Goal: Task Accomplishment & Management: Complete application form

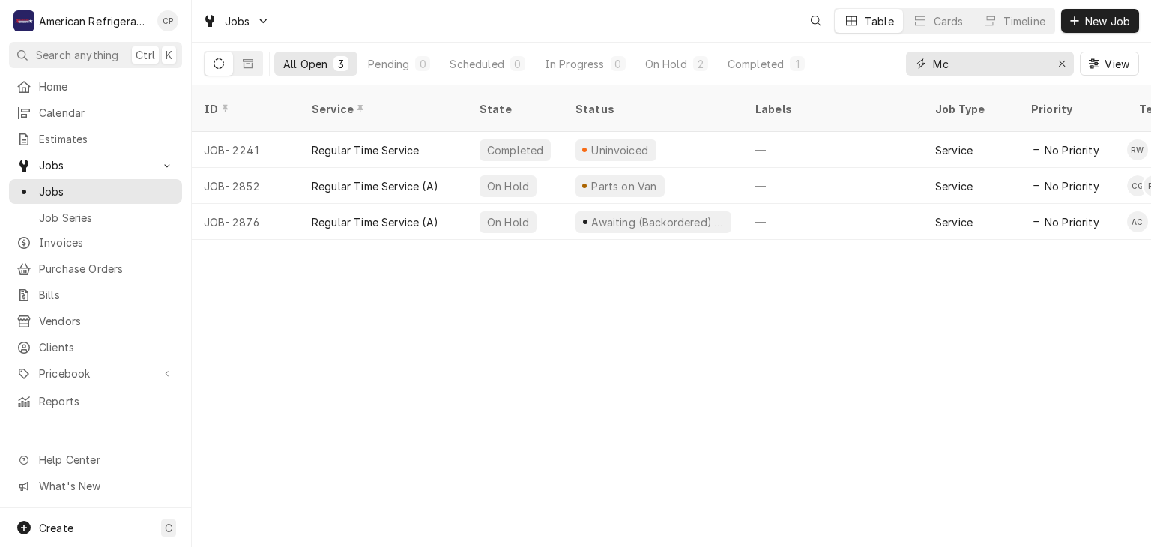
click at [967, 66] on input "Mc" at bounding box center [989, 64] width 112 height 24
type input "dk"
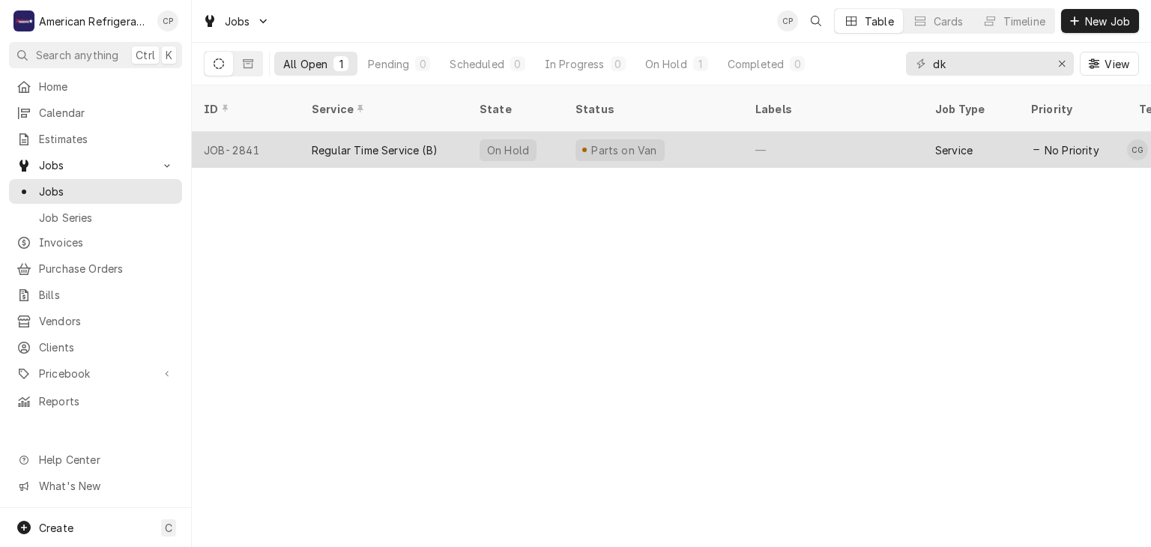
click at [316, 142] on div "Regular Time Service (B)" at bounding box center [375, 150] width 126 height 16
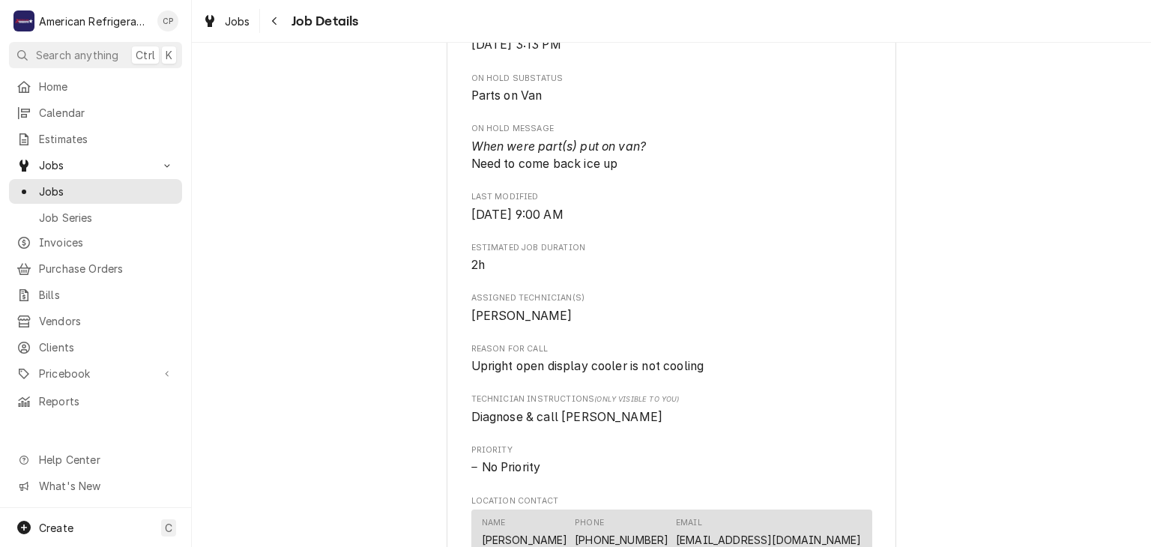
scroll to position [502, 0]
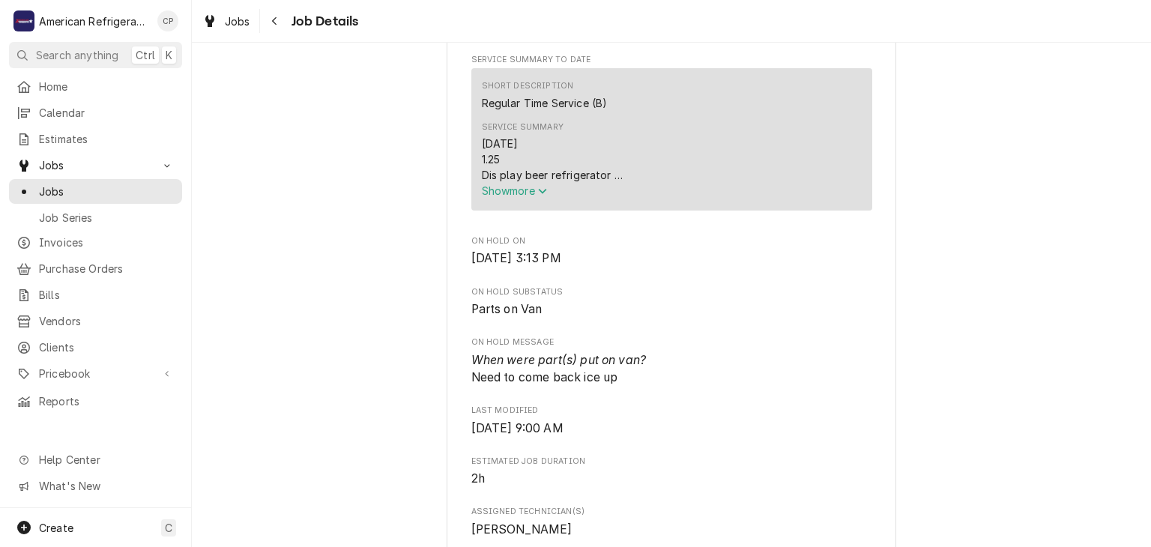
click at [522, 197] on span "Show more" at bounding box center [515, 190] width 66 height 13
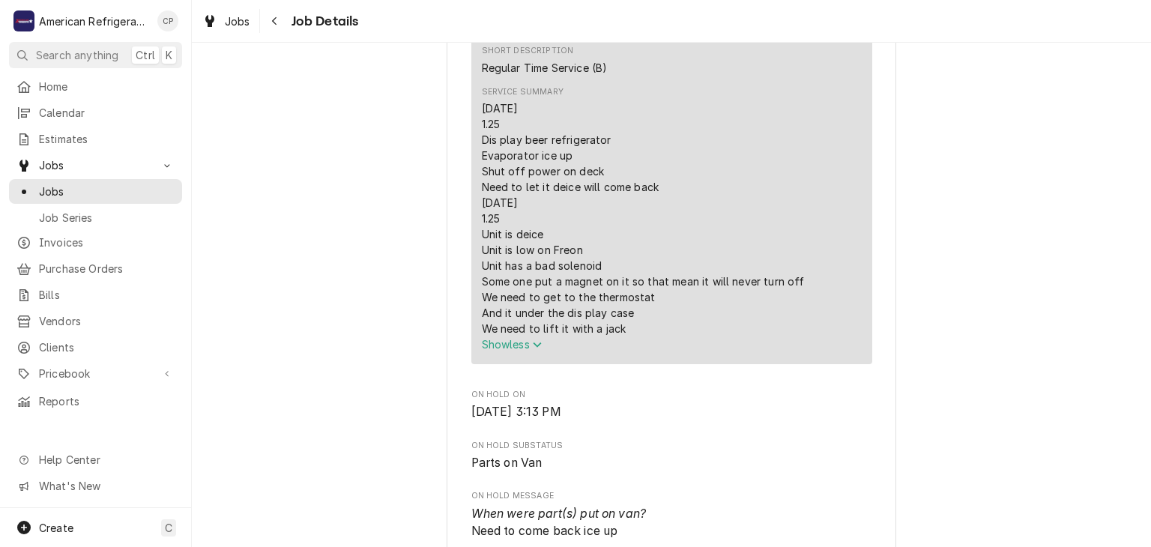
scroll to position [537, 0]
click at [74, 184] on span "Jobs" at bounding box center [107, 192] width 136 height 16
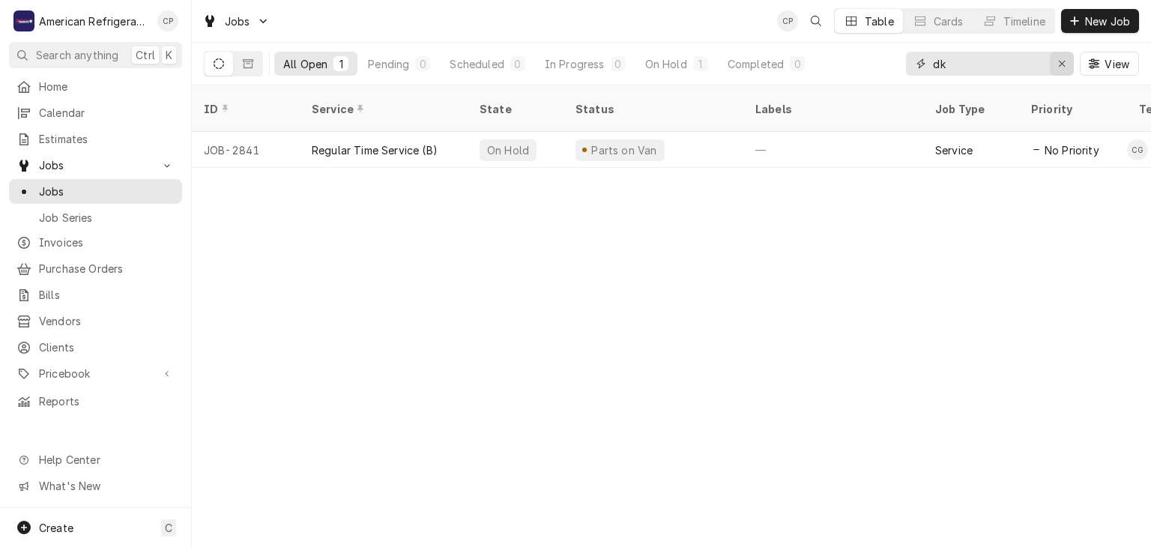
click at [1056, 68] on div "Erase input" at bounding box center [1061, 63] width 15 height 15
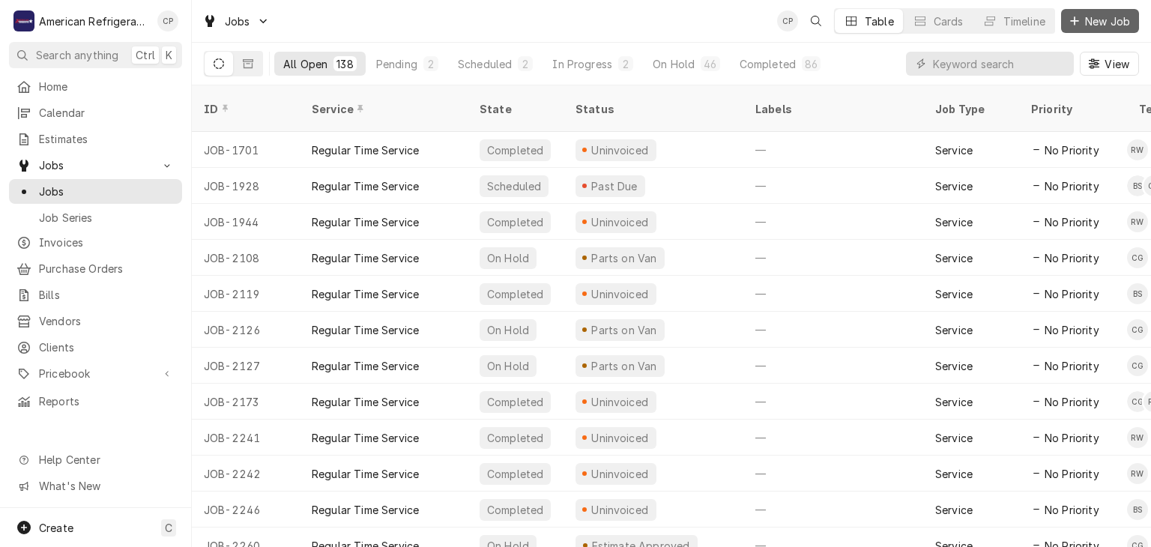
click at [1079, 20] on div "Dynamic Content Wrapper" at bounding box center [1074, 20] width 15 height 15
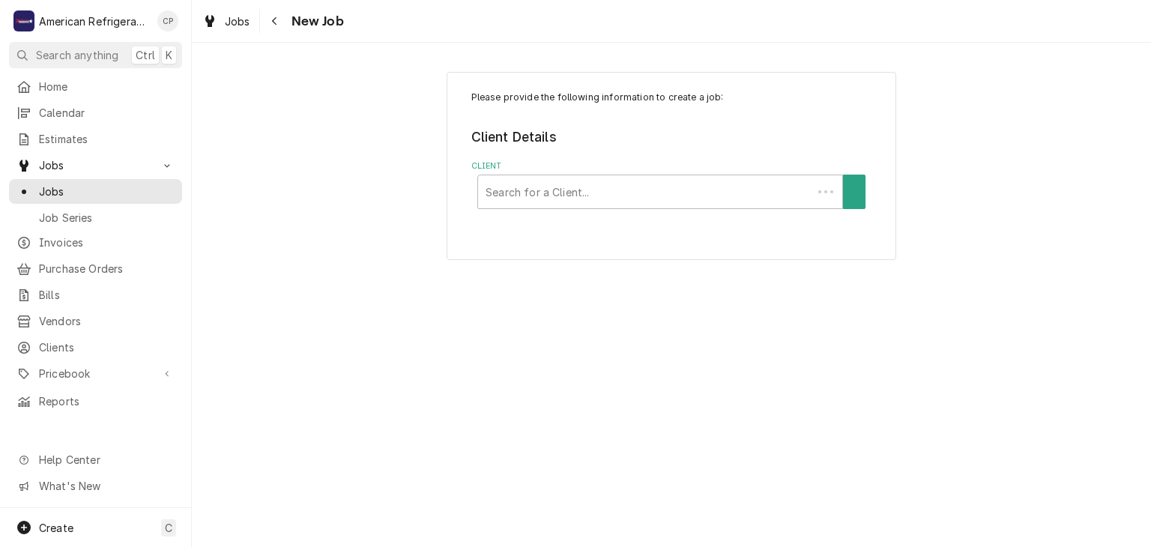
click at [524, 190] on div "Client" at bounding box center [645, 191] width 319 height 27
type input "pizza hut"
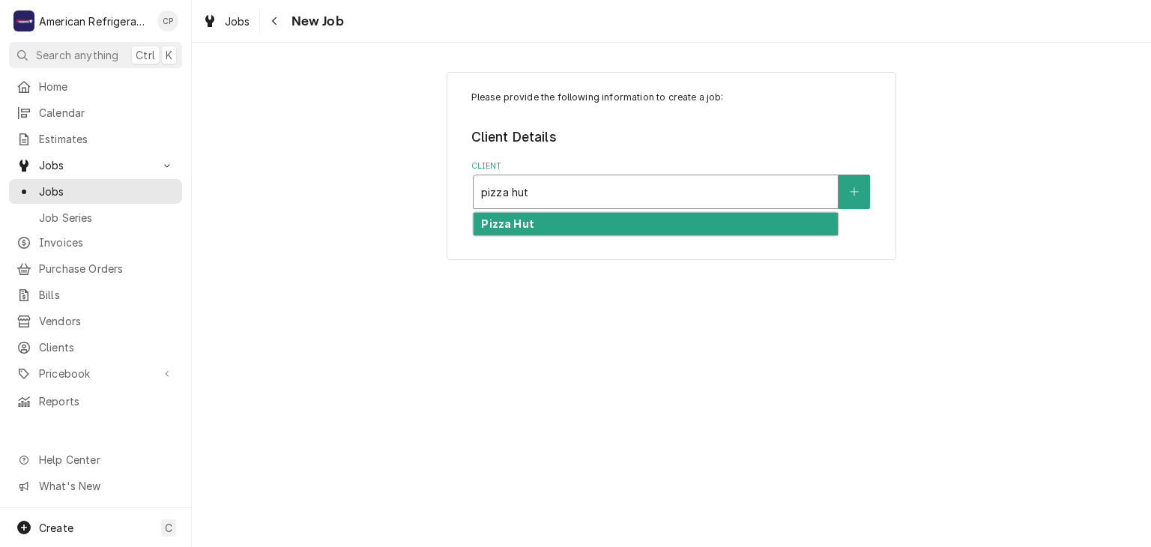
click at [561, 223] on div "Pizza Hut" at bounding box center [656, 224] width 364 height 23
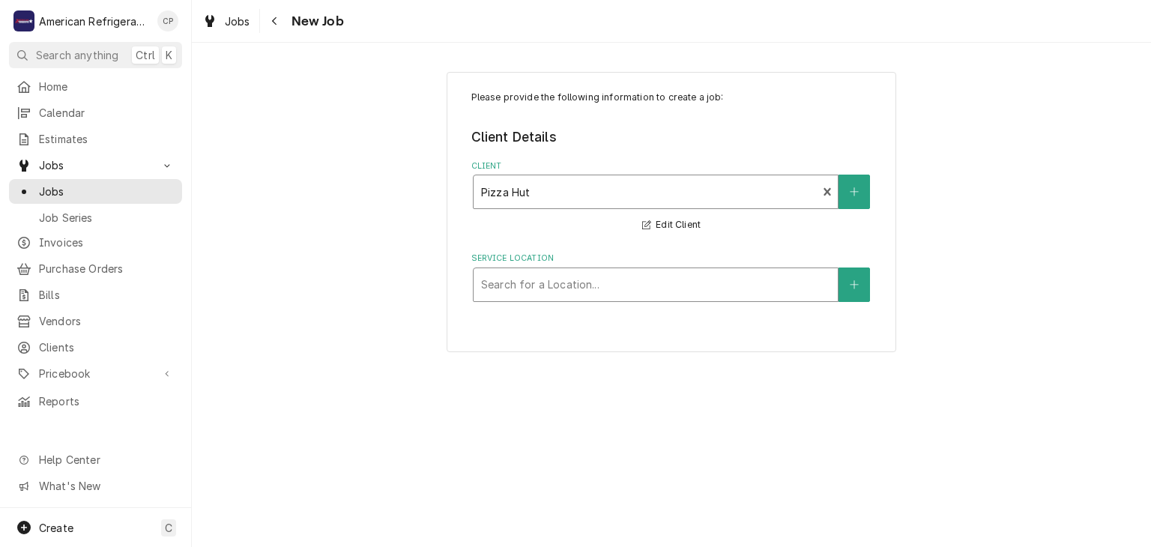
click at [539, 276] on div "Service Location" at bounding box center [655, 284] width 349 height 27
type input "southern"
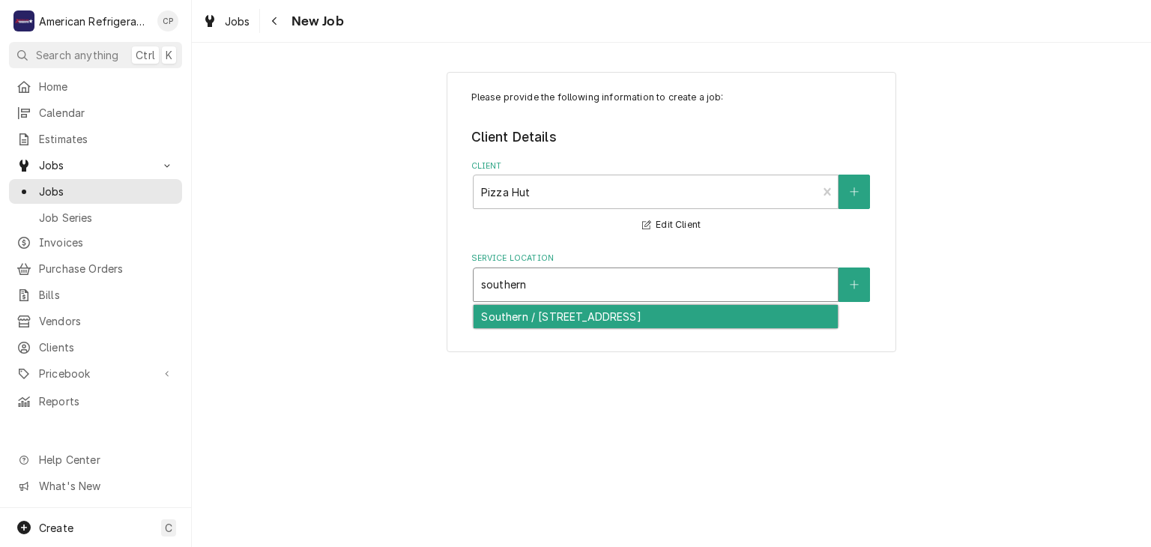
click at [554, 315] on div "Southern / 2608 Southern Blvd SE, Rio Rancho, NM 87124" at bounding box center [656, 316] width 364 height 23
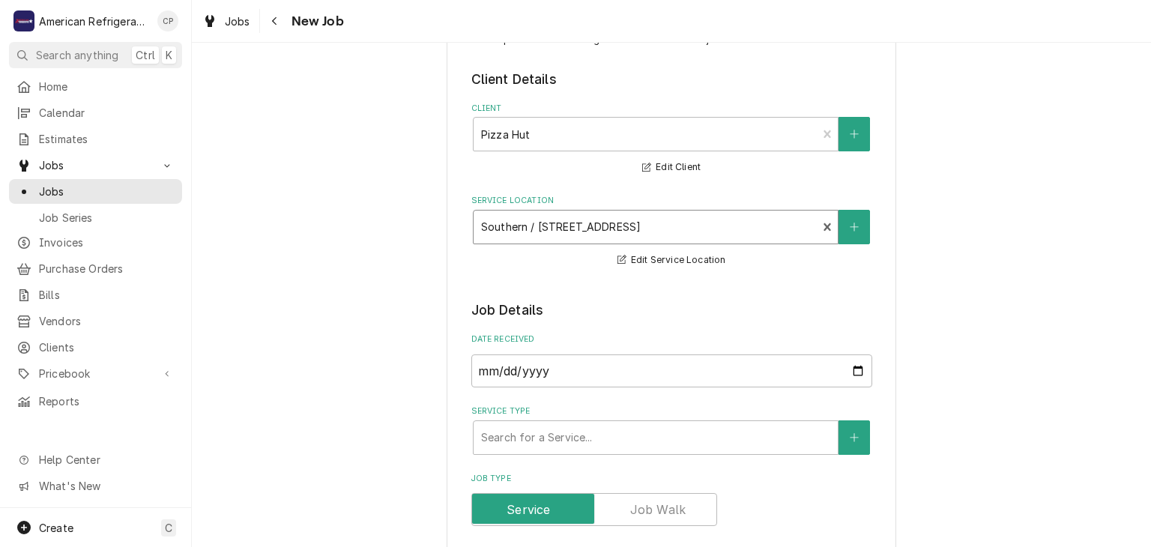
scroll to position [237, 0]
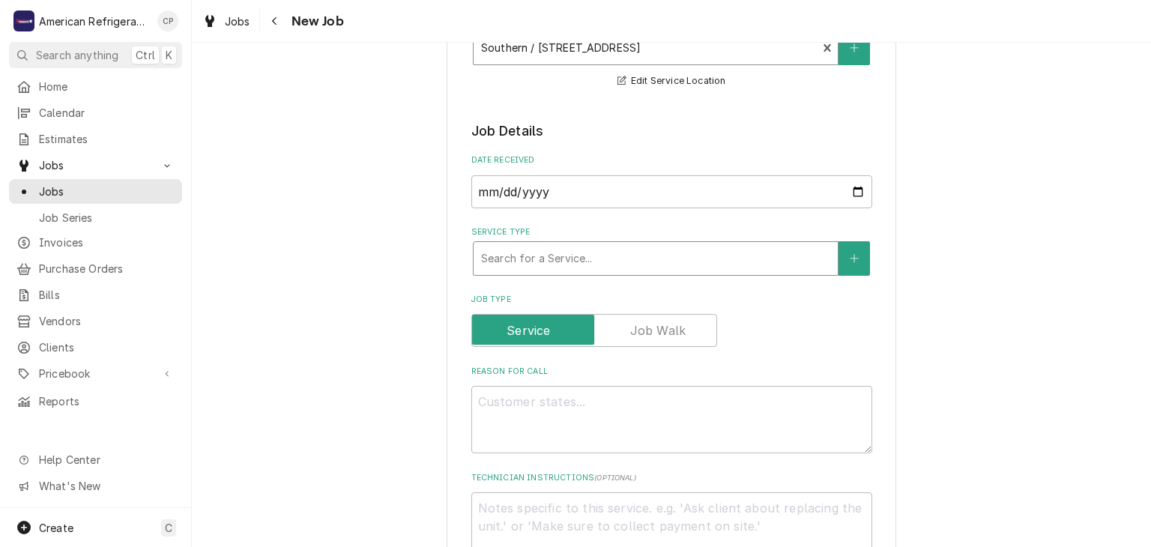
drag, startPoint x: 587, startPoint y: 253, endPoint x: 579, endPoint y: 259, distance: 9.6
click at [586, 254] on div "Service Type" at bounding box center [655, 258] width 349 height 27
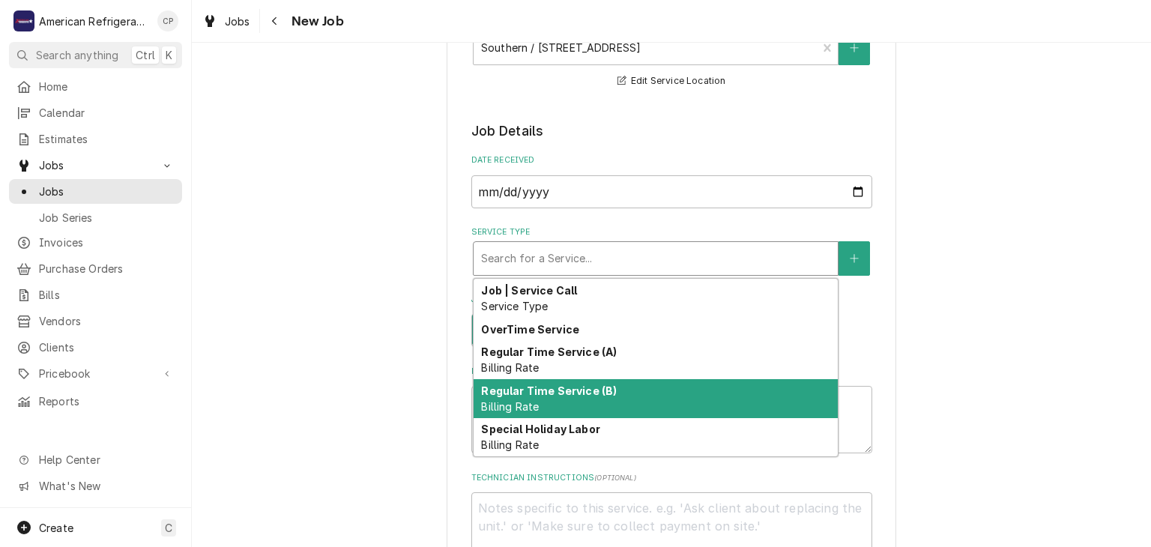
click at [557, 384] on strong "Regular Time Service (B)" at bounding box center [549, 390] width 136 height 13
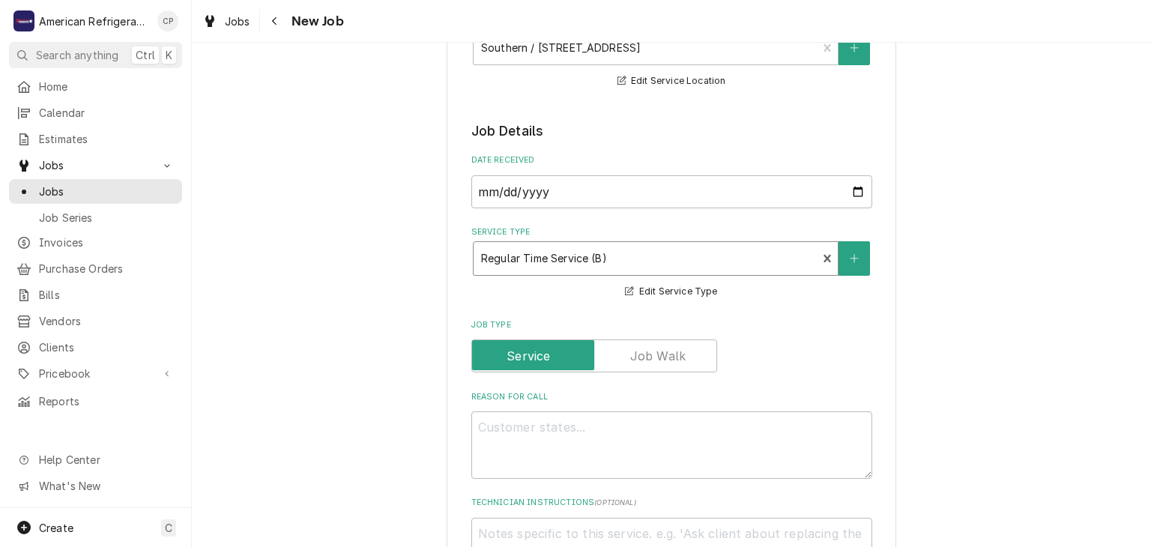
click at [586, 264] on div "Service Type" at bounding box center [645, 258] width 329 height 27
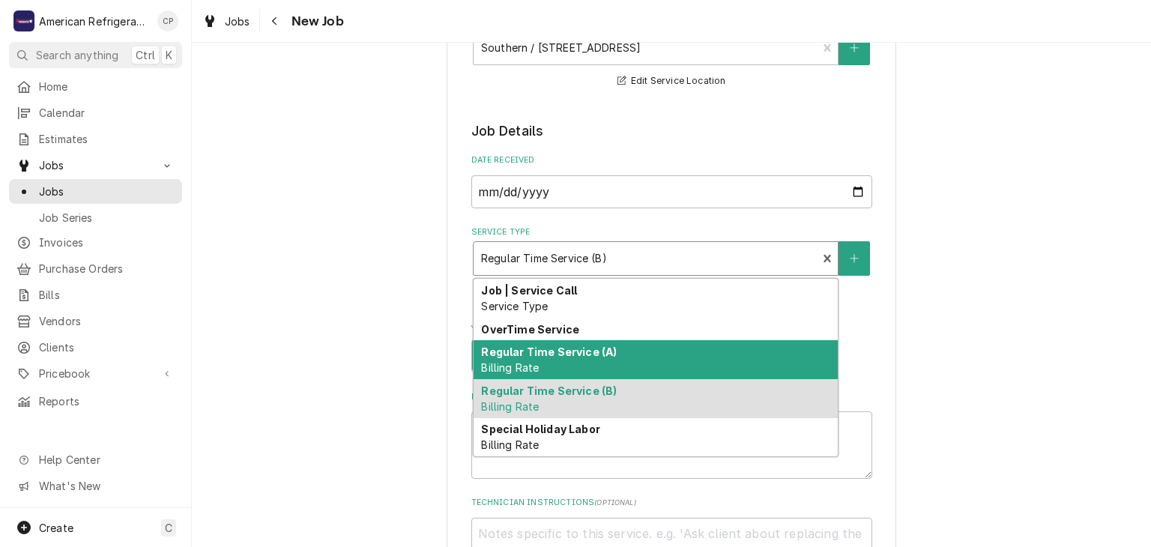
click at [608, 351] on strong "Regular Time Service (A)" at bounding box center [549, 351] width 136 height 13
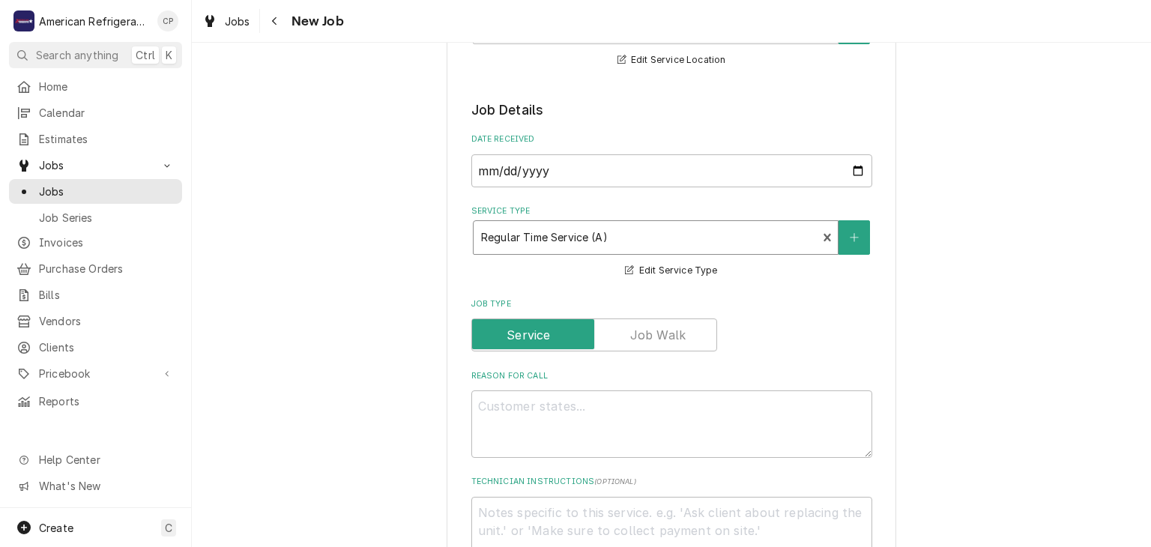
scroll to position [261, 0]
click at [560, 422] on textarea "Reason For Call" at bounding box center [671, 420] width 401 height 67
type textarea "x"
type textarea "W"
type textarea "x"
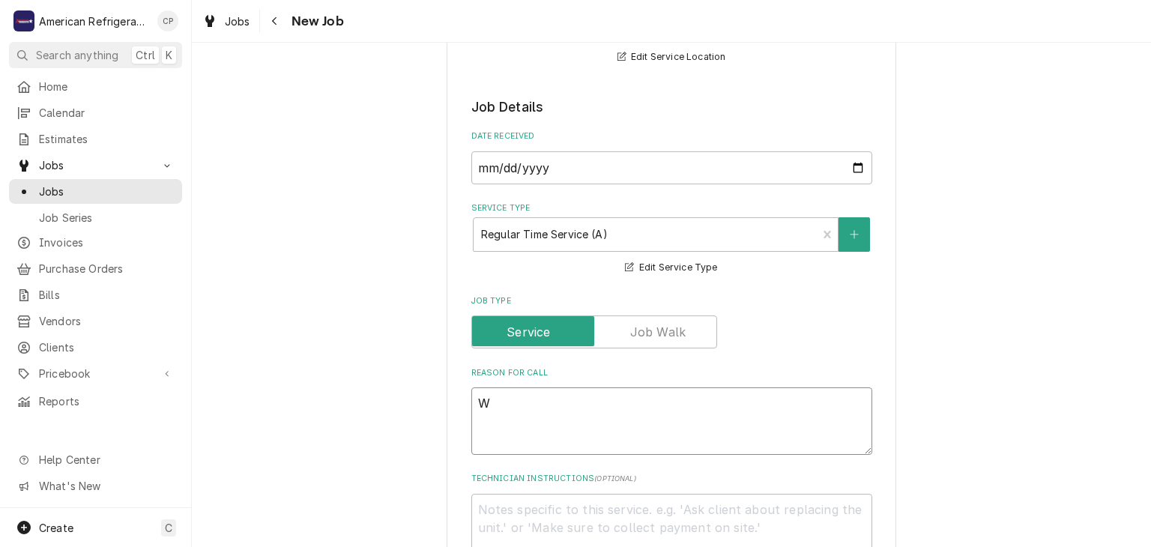
type textarea "WO"
type textarea "x"
type textarea "WO#"
type textarea "x"
type textarea "WO#"
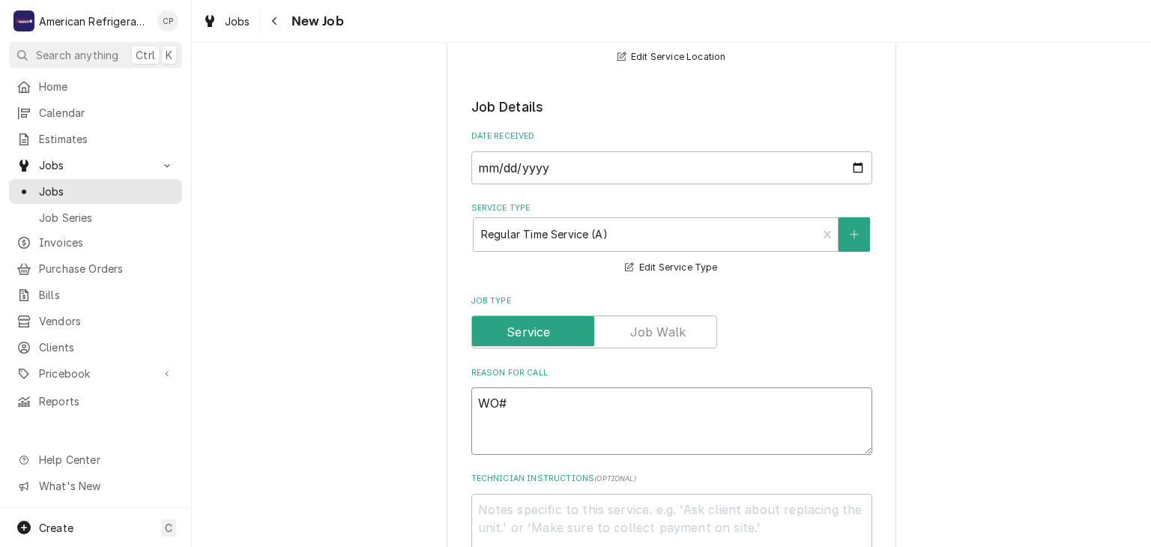
type textarea "x"
type textarea "WO# 3"
type textarea "x"
type textarea "WO# 32"
type textarea "x"
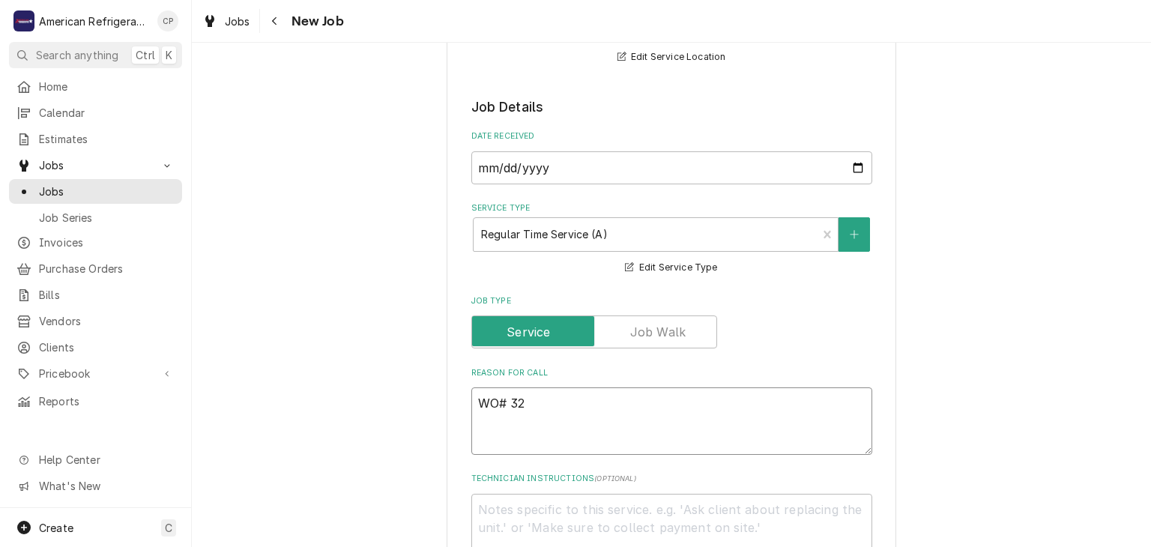
type textarea "WO# 320"
type textarea "x"
type textarea "WO# 3201"
type textarea "x"
type textarea "WO# 32017"
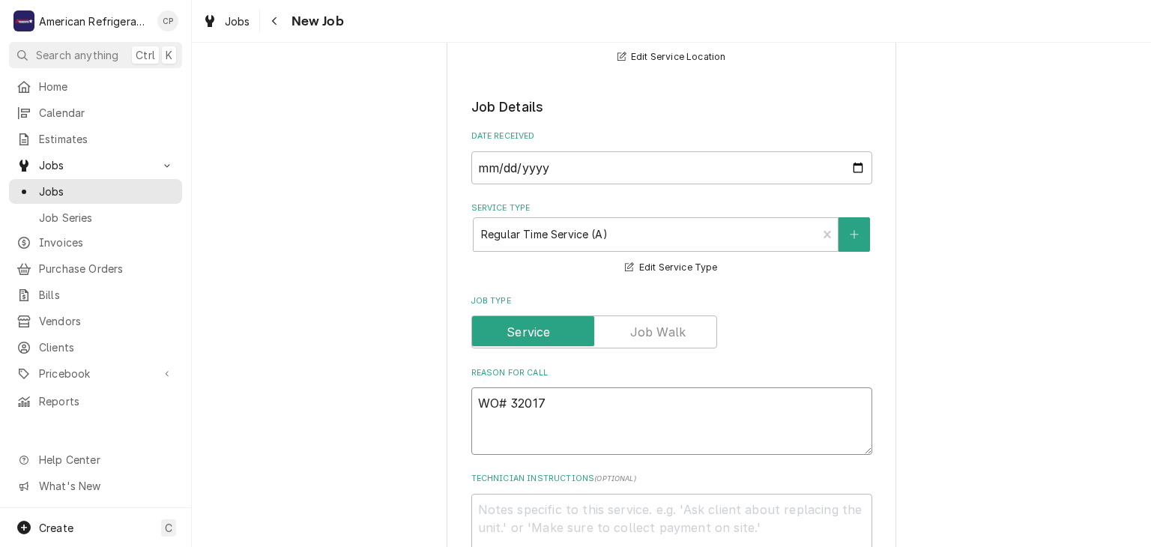
type textarea "x"
type textarea "WO# 320172"
type textarea "x"
type textarea "WO# 3201722"
type textarea "x"
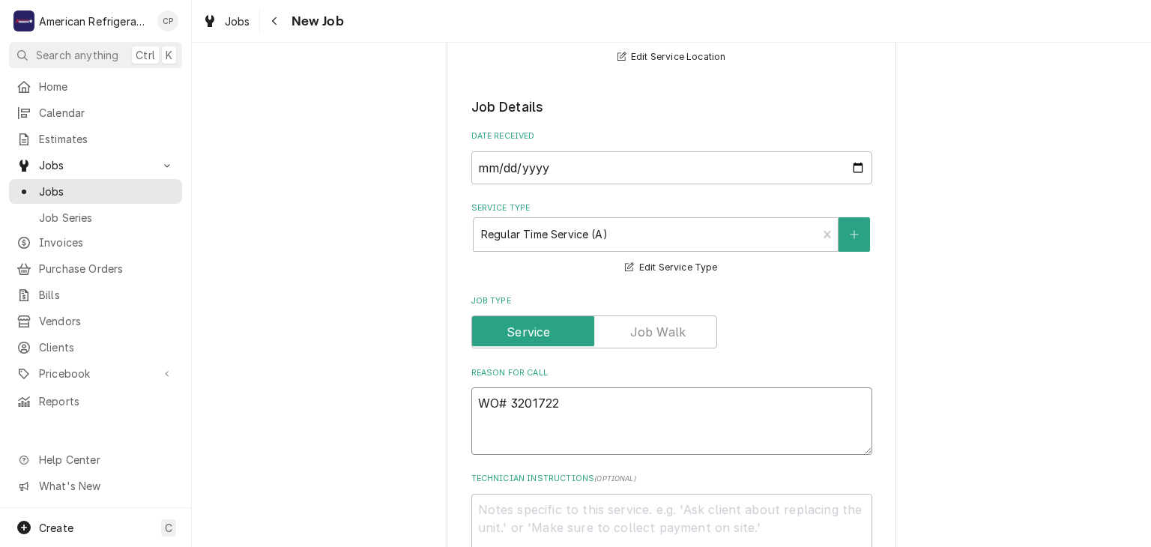
type textarea "WO# 3201722"
type textarea "x"
type textarea "WO# 3201722 N"
type textarea "x"
type textarea "WO# 3201722 NT"
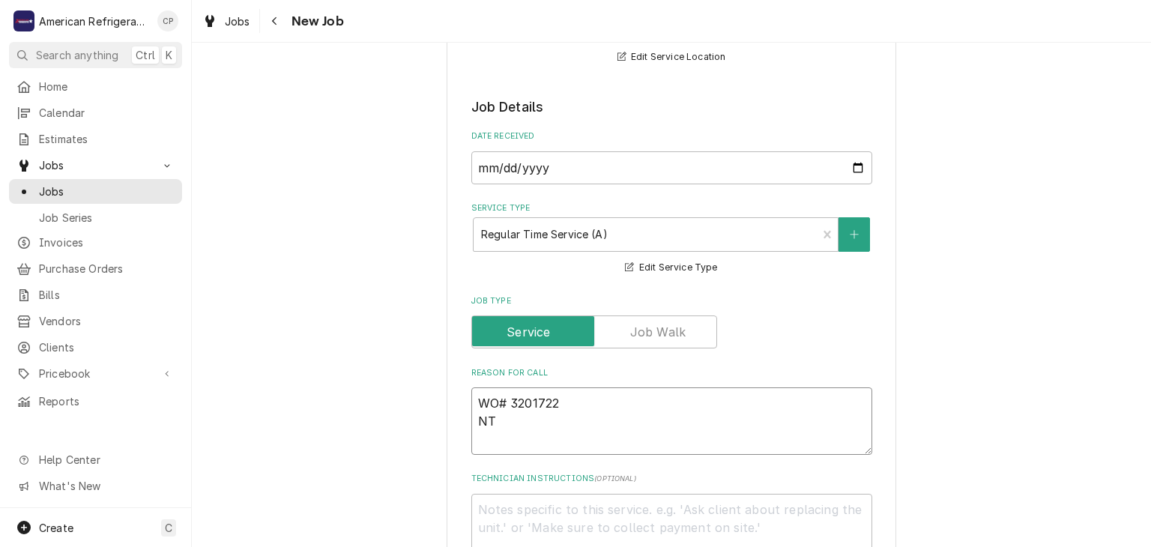
type textarea "x"
type textarea "WO# 3201722 NTE"
type textarea "x"
type textarea "WO# 3201722 NTE $"
type textarea "x"
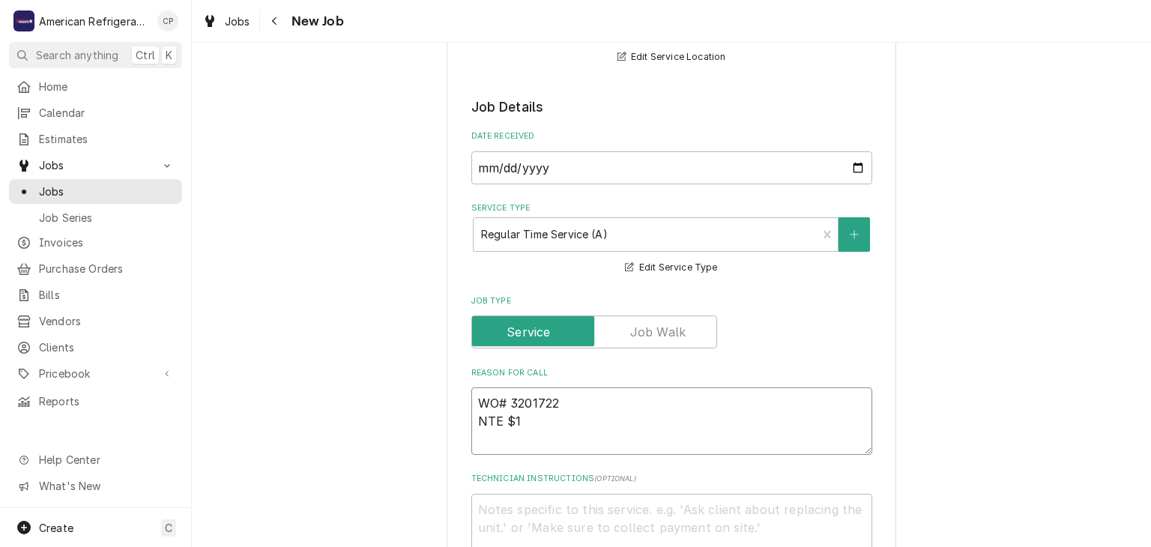
type textarea "WO# 3201722 NTE $10"
type textarea "x"
type textarea "WO# 3201722 NTE $100"
type textarea "x"
type textarea "WO# 3201722 NTE $10"
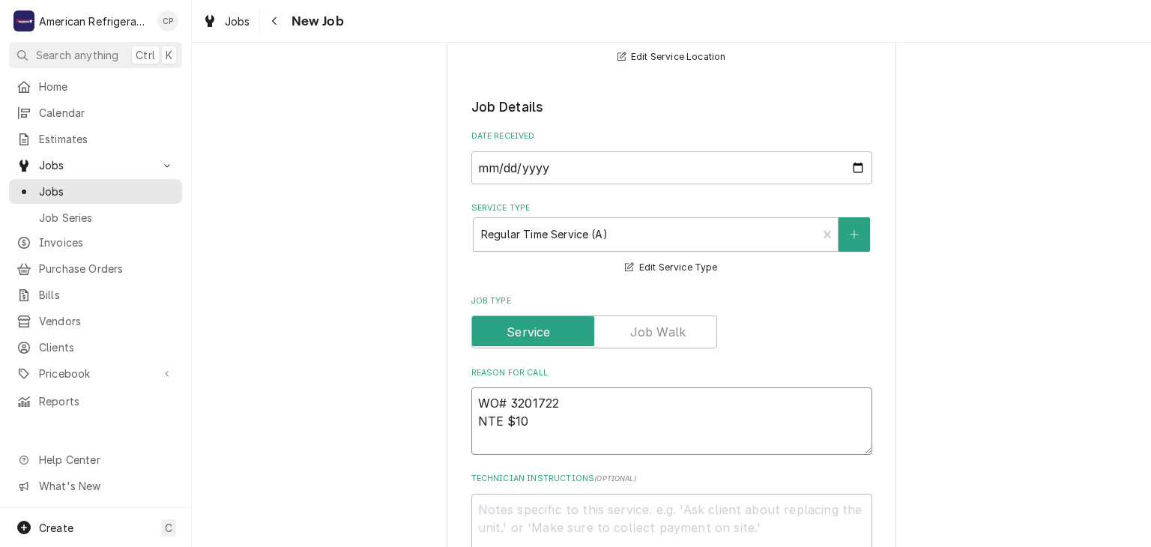
type textarea "x"
type textarea "WO# 3201722 NTE $1"
type textarea "x"
type textarea "WO# 3201722 NTE $"
type textarea "x"
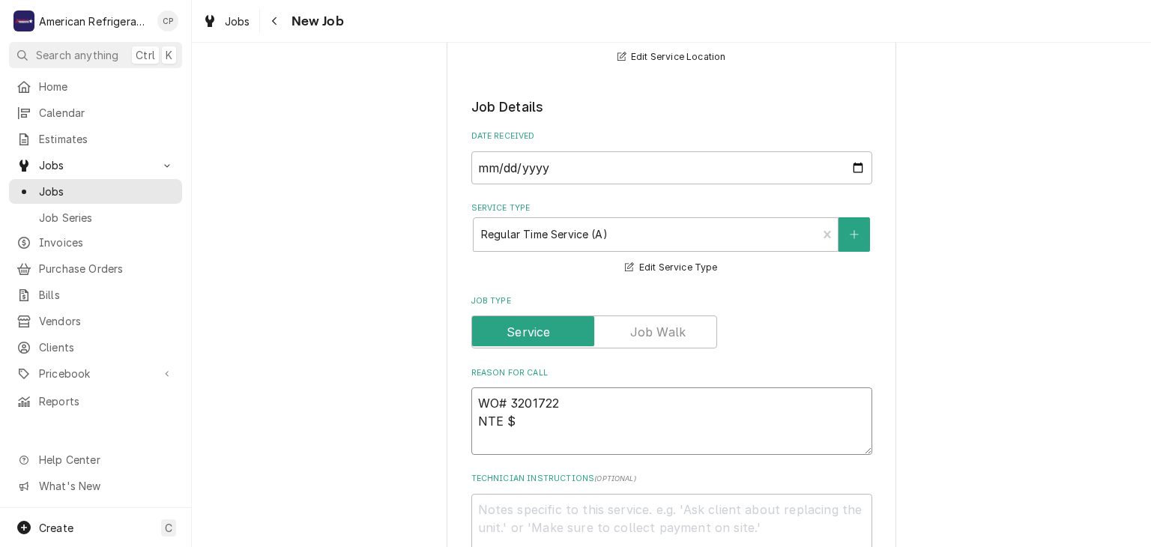
type textarea "WO# 3201722 NTE"
type textarea "x"
type textarea "WO# 3201722 NT"
type textarea "x"
type textarea "WO# 3201722 N"
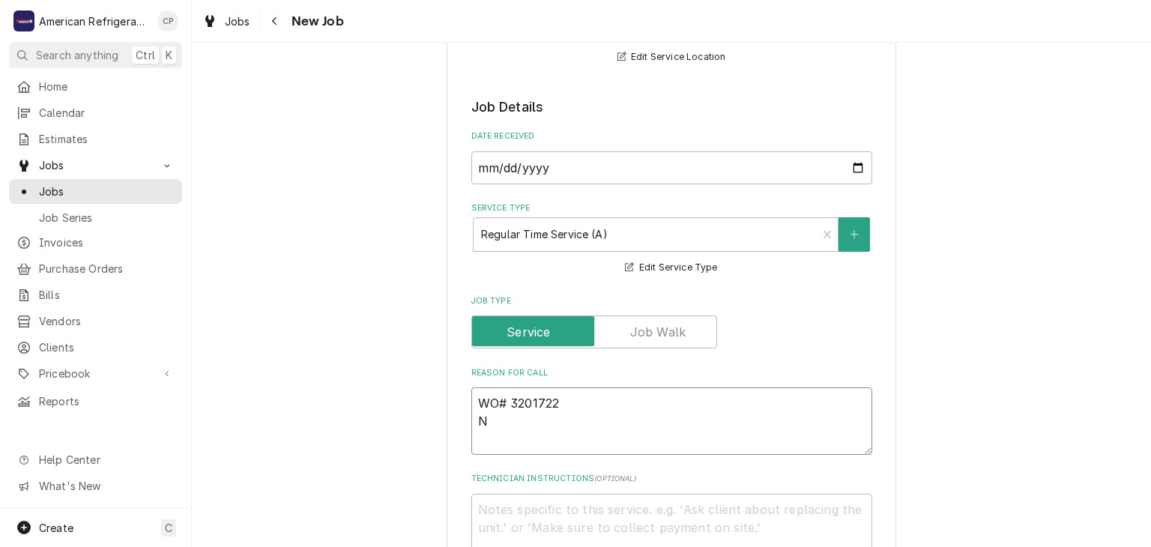
type textarea "x"
type textarea "WO# 3201722"
type textarea "x"
type textarea "WO# 3201722 I"
type textarea "x"
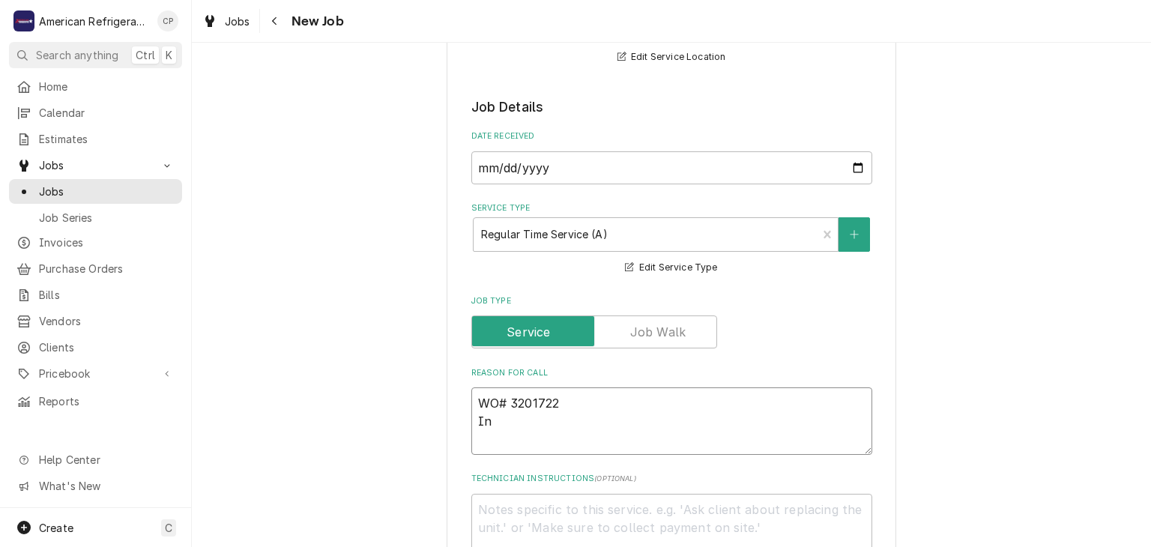
type textarea "WO# 3201722 Ins"
type textarea "x"
type textarea "WO# 3201722 Insta"
type textarea "x"
type textarea "WO# 3201722 Instal"
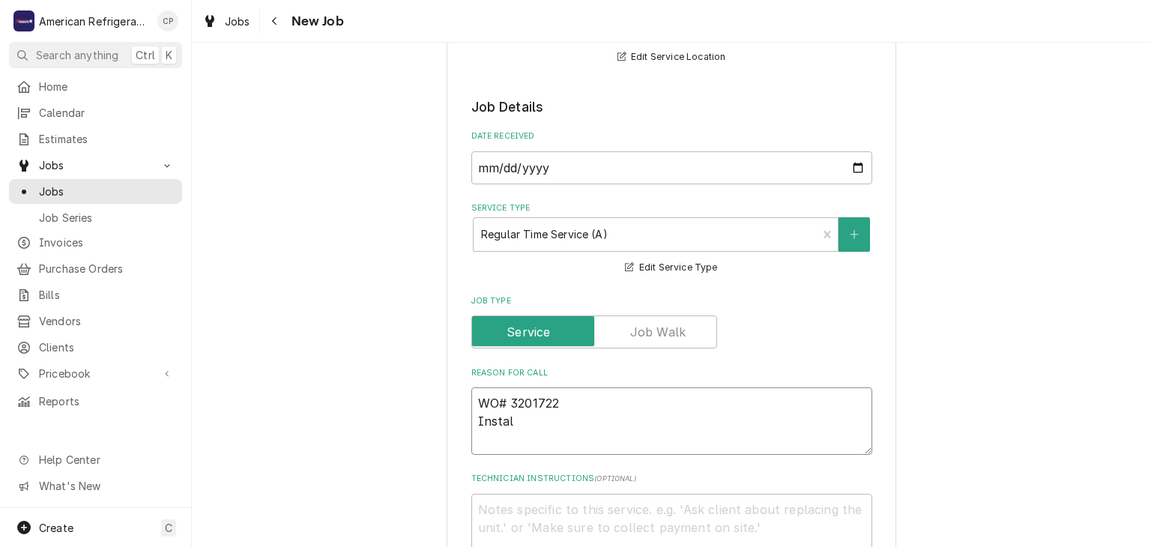
type textarea "x"
type textarea "WO# 3201722 Install"
type textarea "x"
type textarea "WO# 3201722 Install"
type textarea "x"
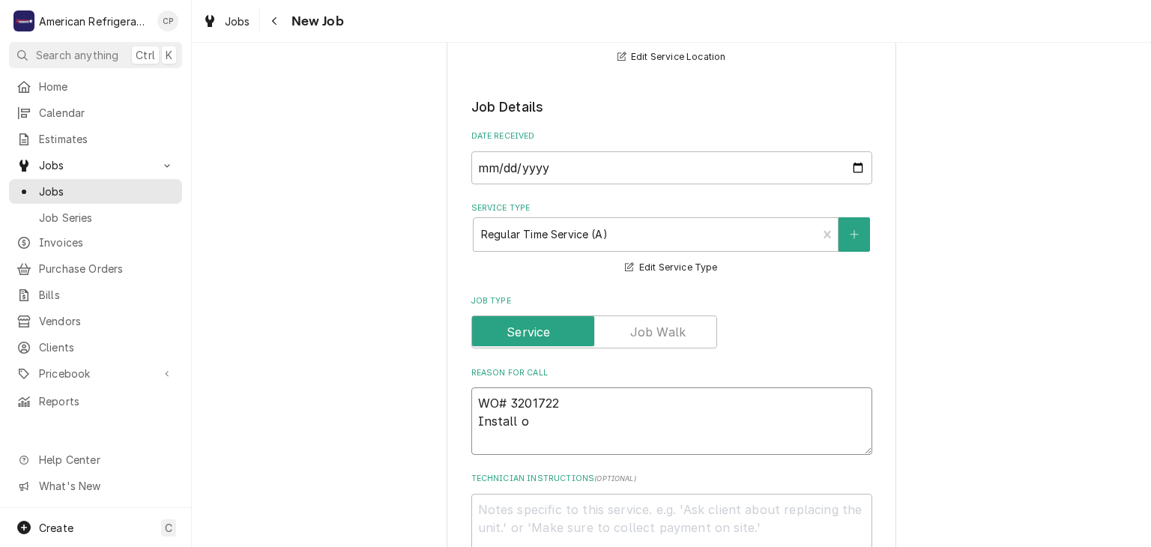
type textarea "WO# 3201722 Install of"
type textarea "x"
type textarea "WO# 3201722 Install of"
type textarea "x"
type textarea "WO# 3201722 Install of u"
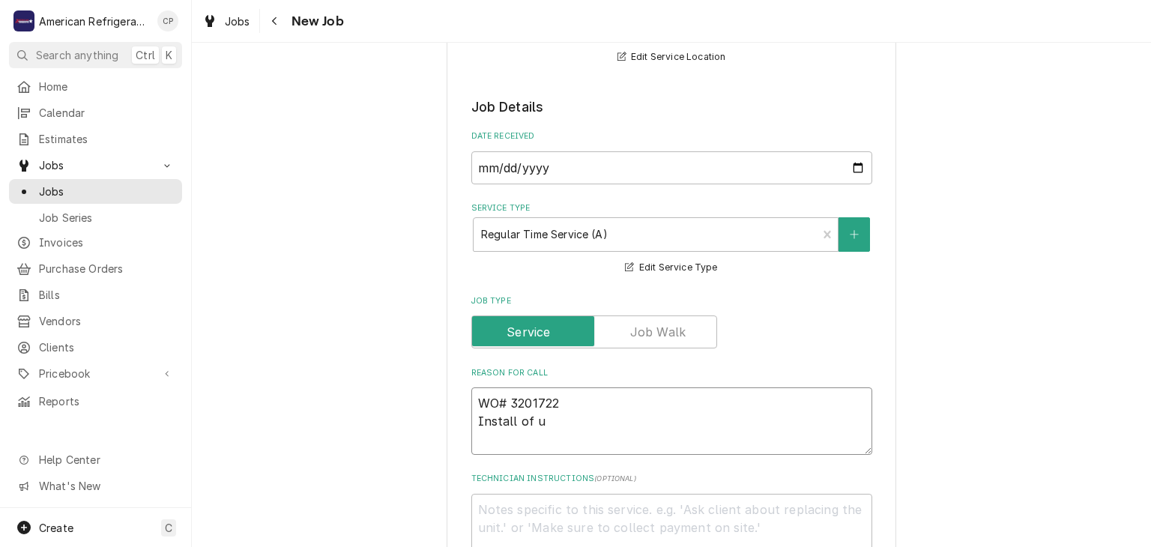
type textarea "x"
type textarea "WO# 3201722 Install of use"
type textarea "x"
type textarea "WO# 3201722 Install of used"
type textarea "x"
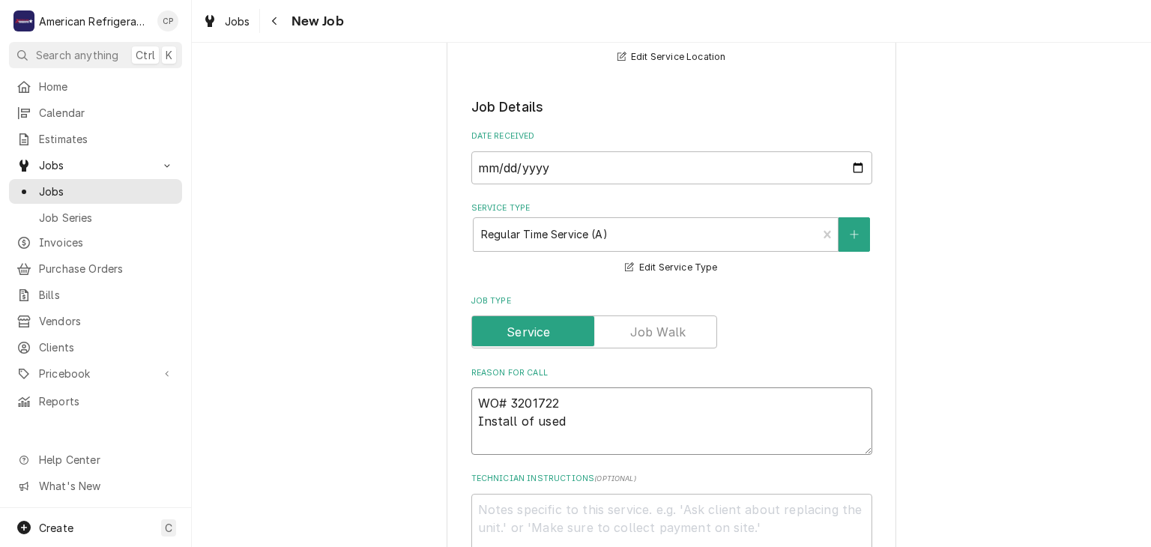
type textarea "WO# 3201722 Install of used p"
type textarea "x"
type textarea "WO# 3201722 Install of used pum"
type textarea "x"
type textarea "WO# 3201722 Install of used pummp"
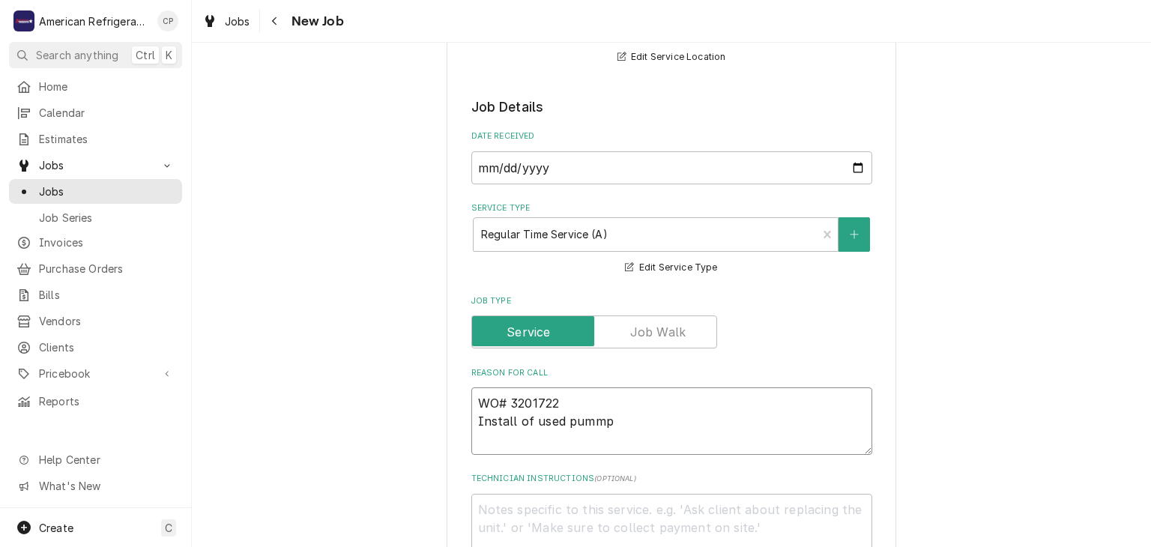
type textarea "x"
type textarea "WO# 3201722 Install of used pumm"
type textarea "x"
type textarea "WO# 3201722 Install of used pum"
type textarea "x"
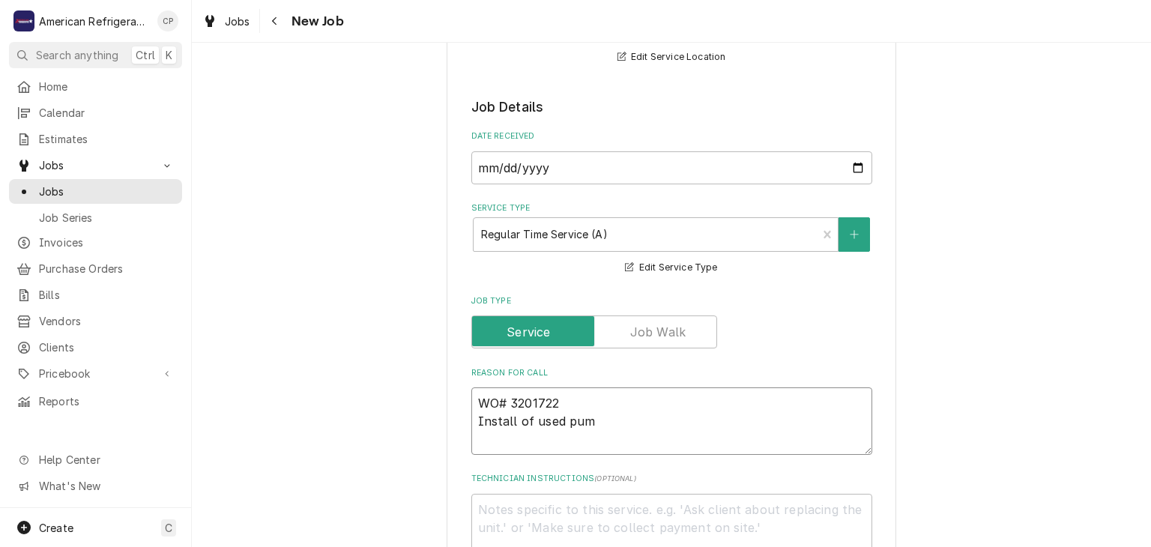
type textarea "WO# 3201722 Install of used pump"
type textarea "x"
type textarea "WO# 3201722 Install of used pump&mn"
type textarea "x"
type textarea "WO# 3201722 Install of used pump&mno"
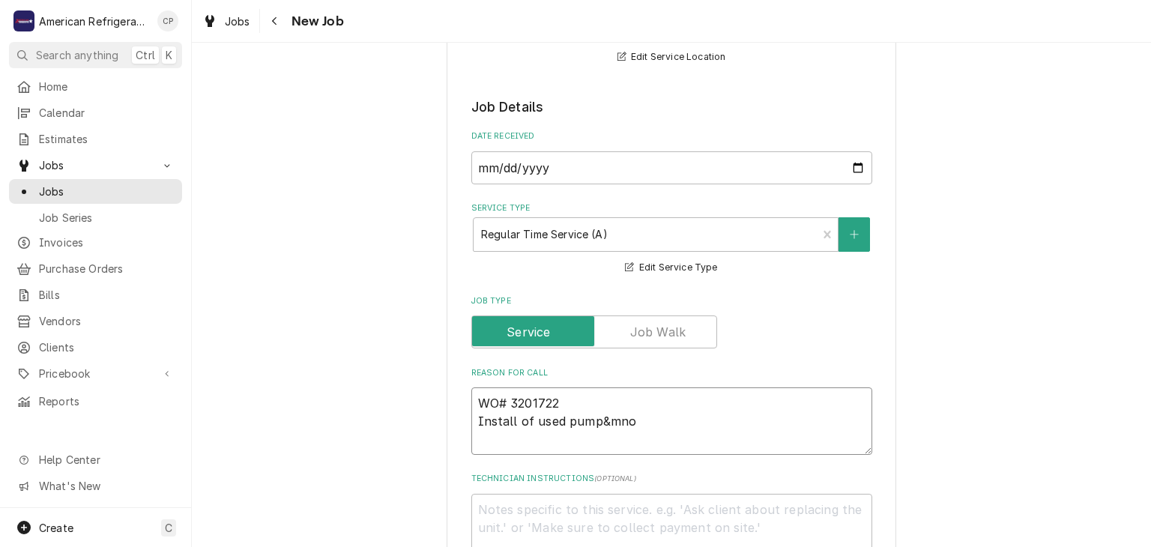
type textarea "x"
type textarea "WO# 3201722 Install of used pump&mnot"
type textarea "x"
type textarea "WO# 3201722 Install of used pump&mnoto"
type textarea "x"
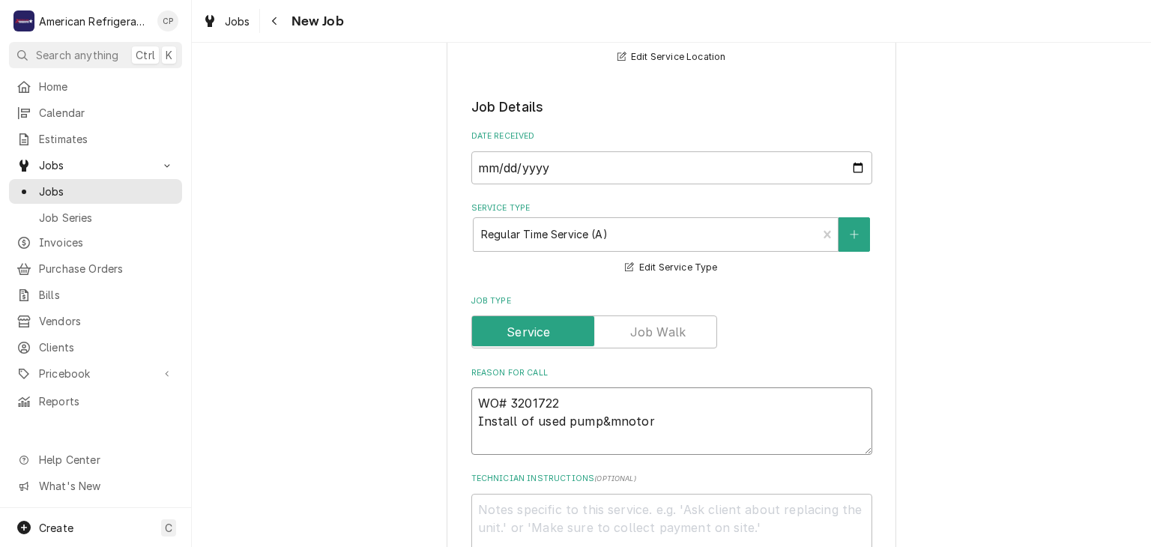
type textarea "WO# 3201722 Install of used pump&mnoto"
type textarea "x"
type textarea "WO# 3201722 Install of used pump&mno"
type textarea "x"
type textarea "WO# 3201722 Install of used pump&mn"
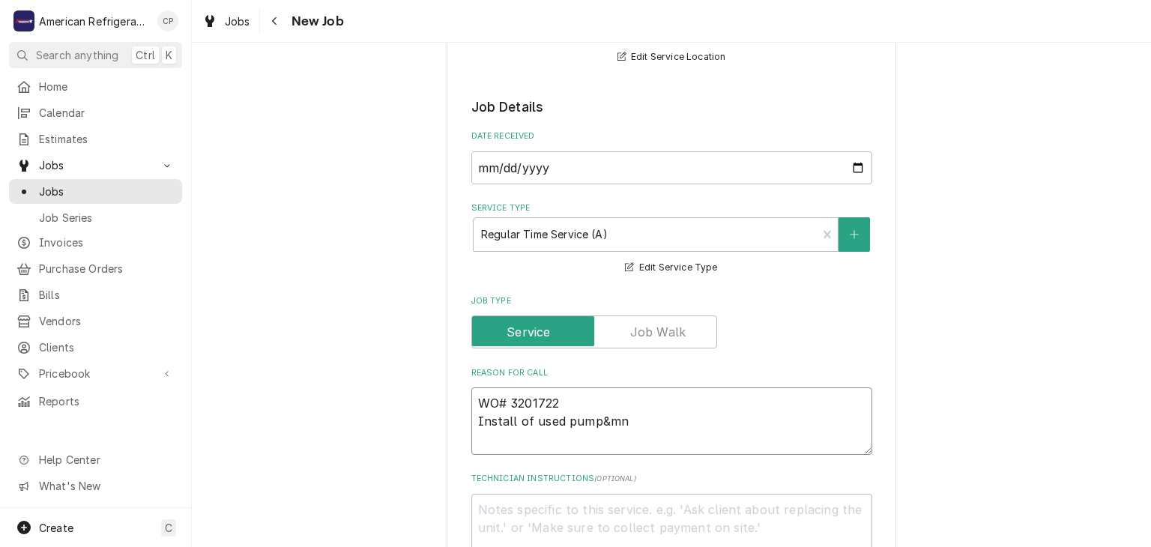
type textarea "x"
type textarea "WO# 3201722 Install of used pump&mot"
type textarea "x"
type textarea "WO# 3201722 Install of used pump&moto"
type textarea "x"
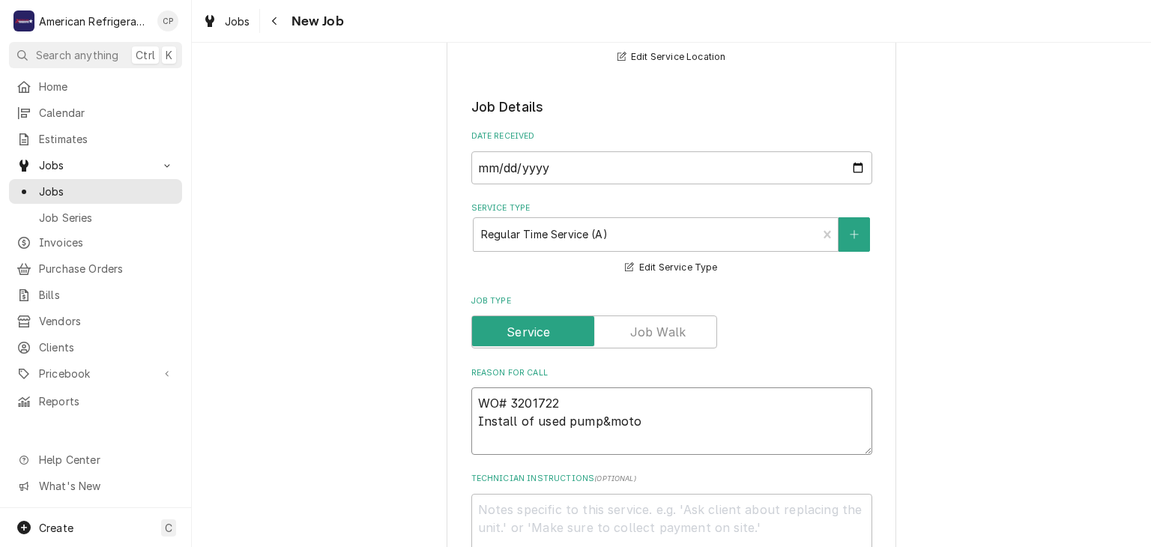
type textarea "WO# 3201722 Install of used pump&motor"
type textarea "x"
type textarea "WO# 3201722 Install of used pump&motor"
type textarea "x"
type textarea "WO# 3201722 Install of used pump&motor a"
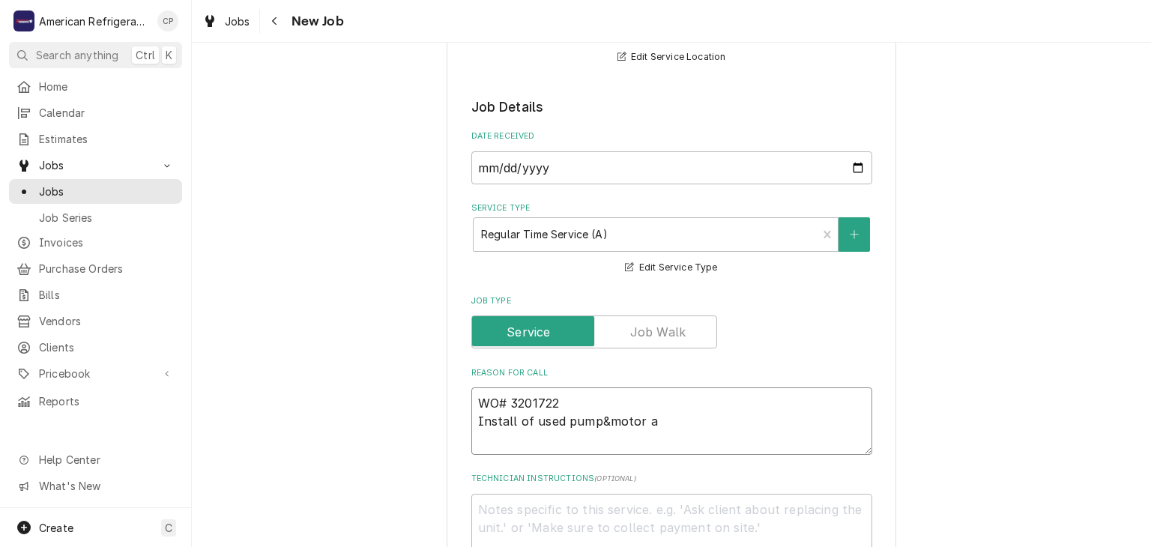
type textarea "x"
type textarea "WO# 3201722 Install of used pump&motor as"
type textarea "x"
type textarea "WO# 3201722 Install of used pump&motor ass"
type textarea "x"
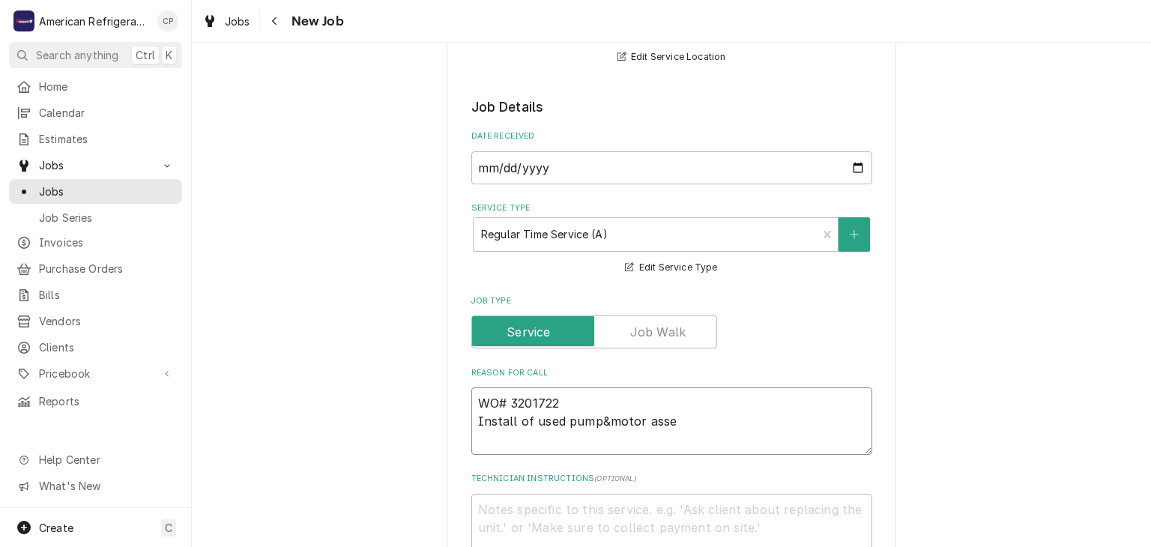
type textarea "WO# 3201722 Install of used pump&motor assem"
type textarea "x"
type textarea "WO# 3201722 Install of used pump&motor assemb"
type textarea "x"
type textarea "WO# 3201722 Install of used pump&motor assembl"
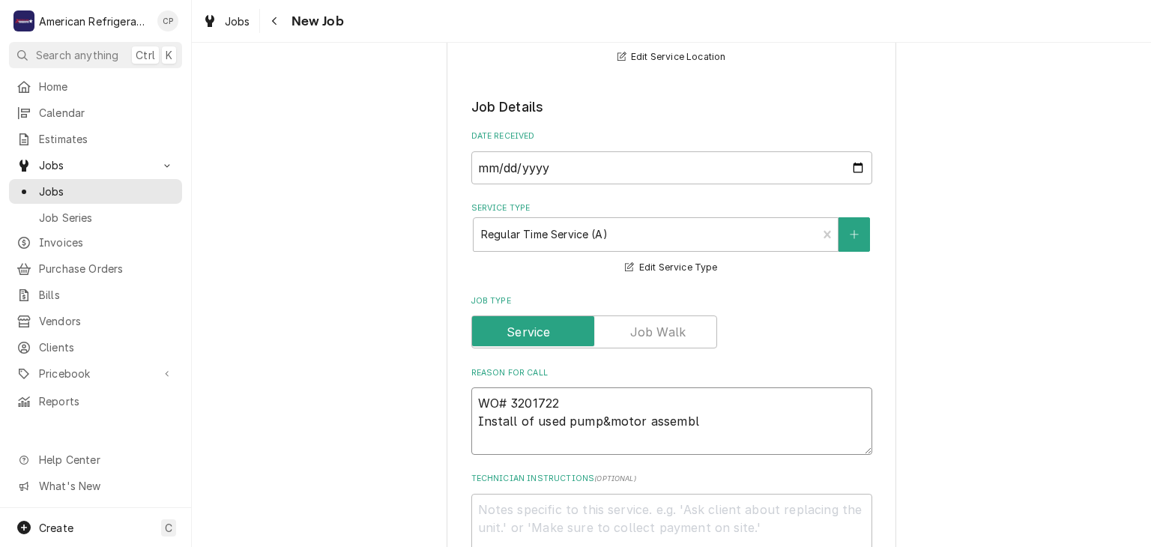
type textarea "x"
type textarea "WO# 3201722 Install of used pump&motor assembly"
type textarea "x"
type textarea "WO# 3201722 Install of used pump&motor assembly"
type textarea "x"
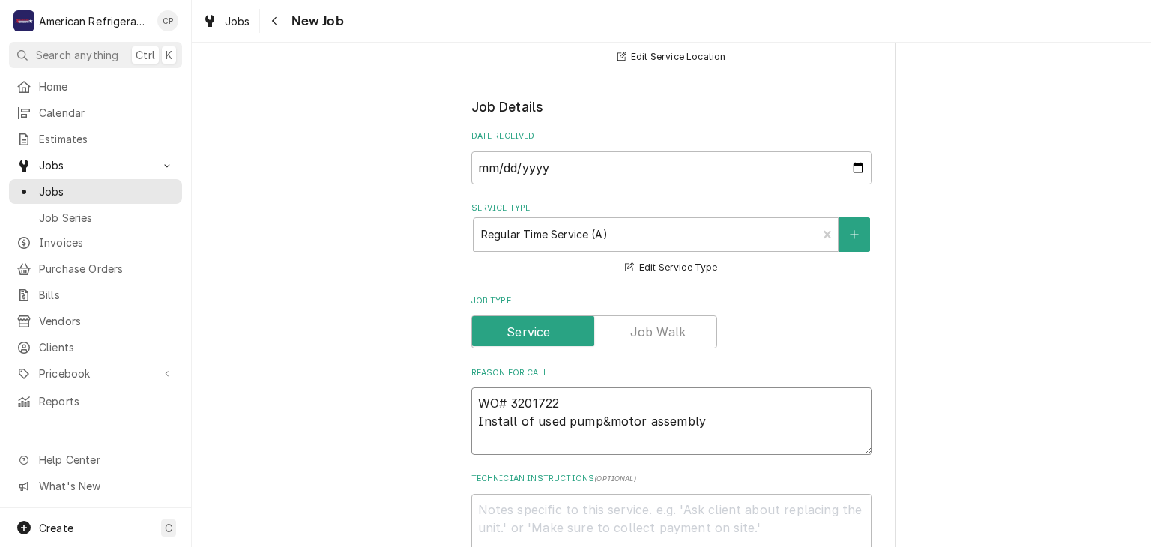
type textarea "WO# 3201722 Install of used pump&motor assembly o"
type textarea "x"
type textarea "WO# 3201722 Install of used pump&motor assembly on"
type textarea "x"
type textarea "WO# 3201722 Install of used pump&motor assembly on F"
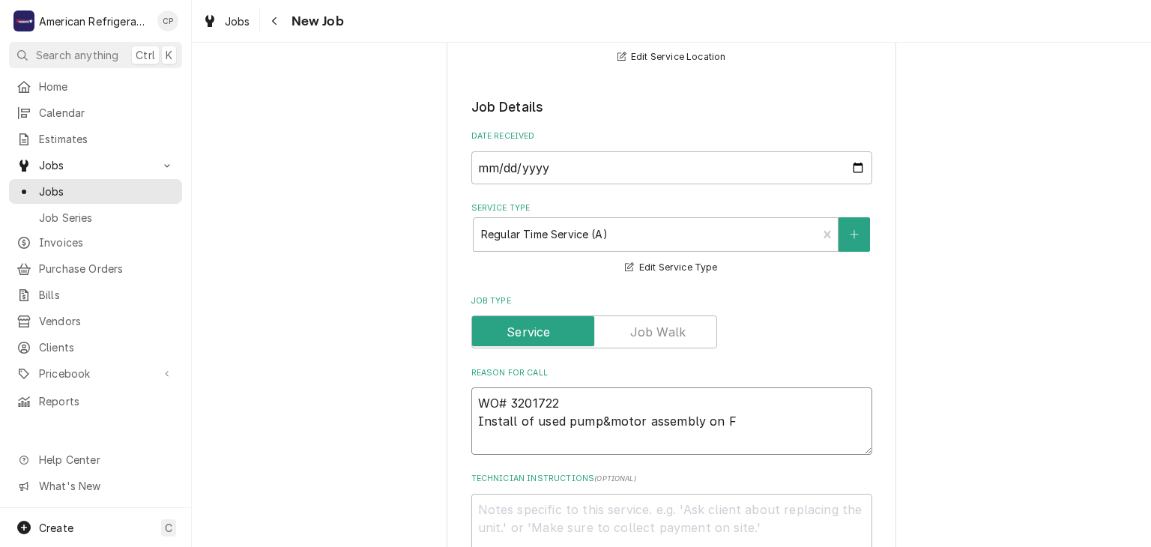
type textarea "x"
type textarea "WO# 3201722 Install of used pump&motor assembly on Fry"
type textarea "x"
type textarea "WO# 3201722 Install of used pump&motor assembly on Frye"
type textarea "x"
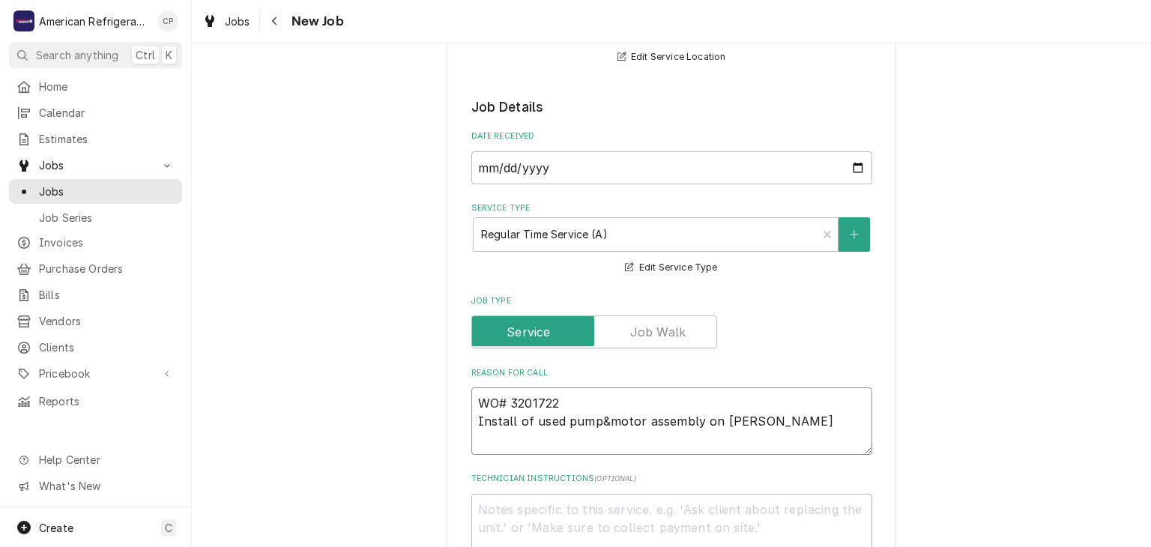
type textarea "WO# 3201722 Install of used pump&motor assembly on Fryer"
type textarea "x"
type textarea "WO# 3201722 Install of used pump&motor assembly on Fryer"
type textarea "x"
type textarea "D"
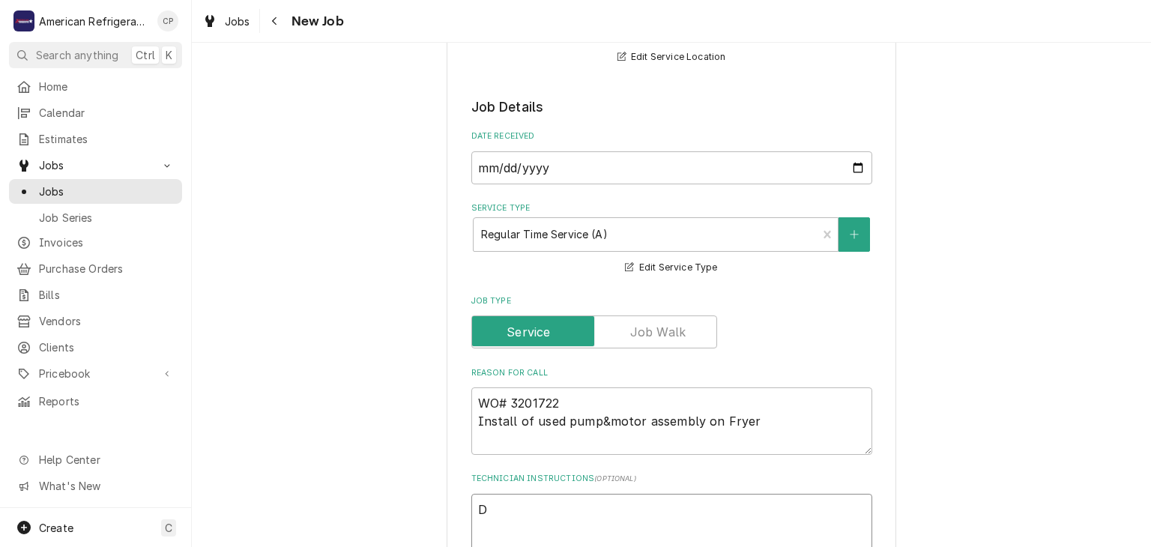
type textarea "x"
type textarea "Di"
type textarea "x"
type textarea "Dia"
type textarea "x"
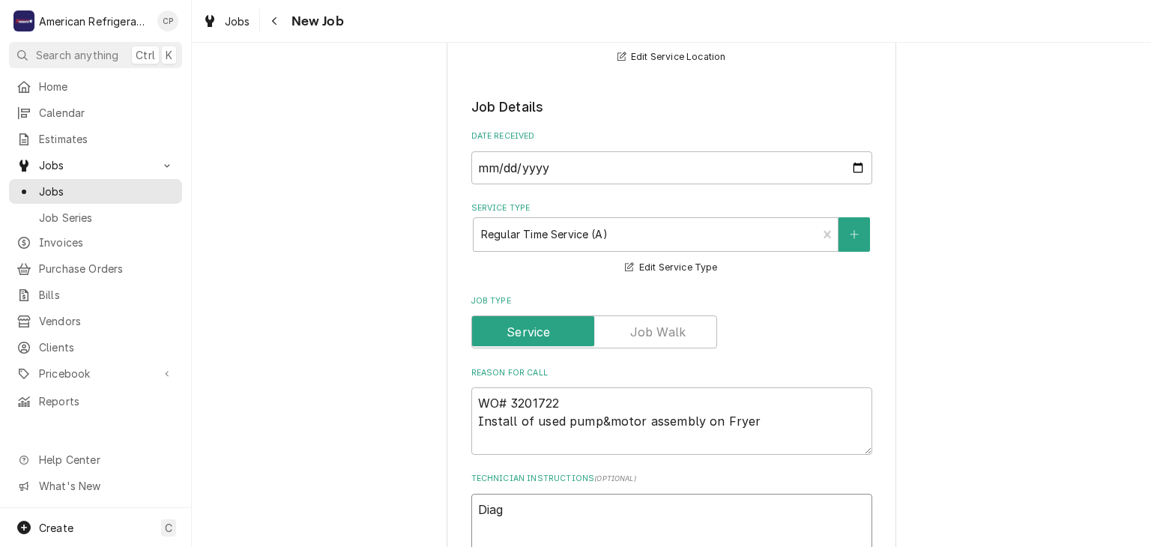
type textarea "Diagn"
type textarea "x"
type textarea "Diagnos"
type textarea "x"
type textarea "Diagnose"
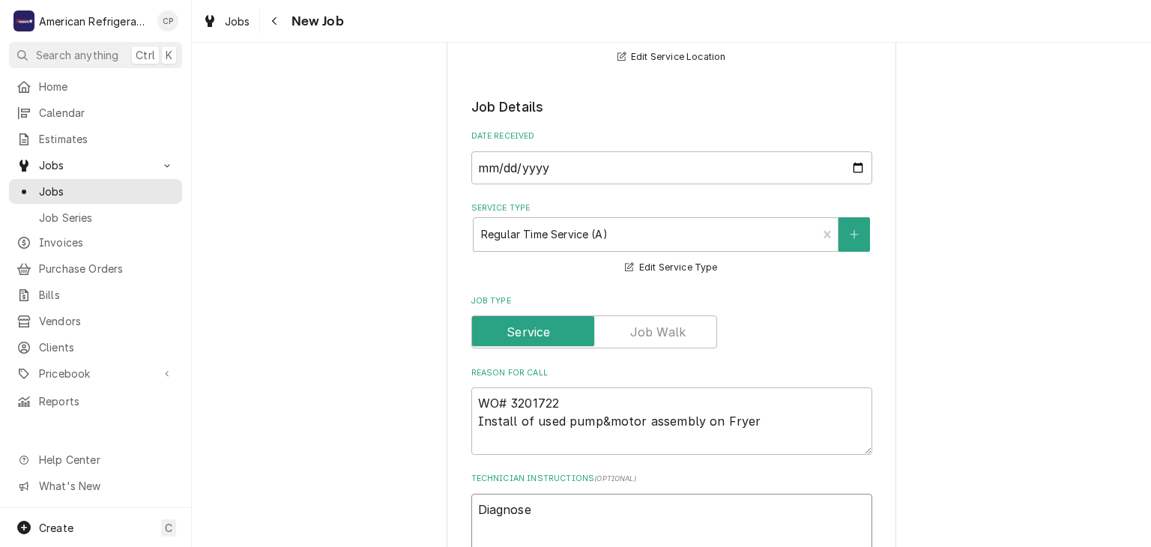
type textarea "x"
type textarea "Diagnose"
type textarea "x"
type textarea "Diagnose & c"
type textarea "x"
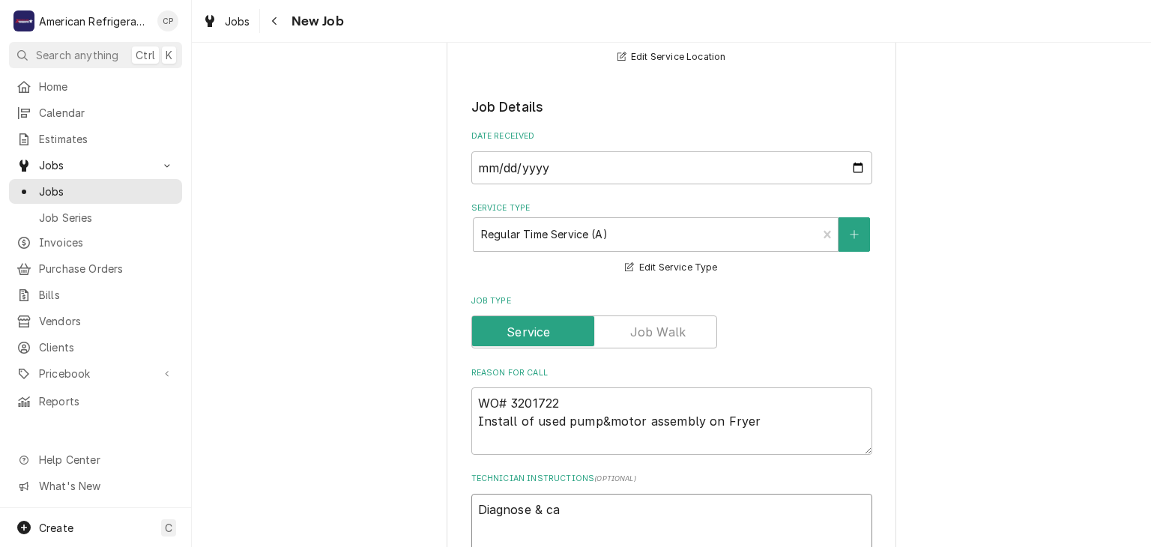
type textarea "Diagnose & cal"
type textarea "x"
type textarea "Diagnose & call"
type textarea "x"
type textarea "Diagnose & call G"
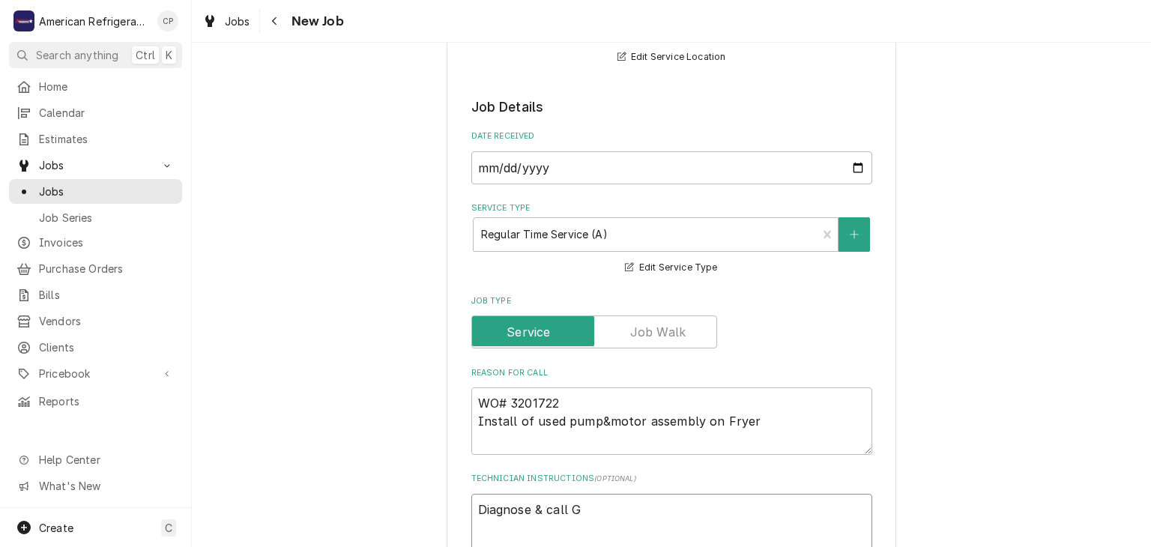
type textarea "x"
type textarea "Diagnose & call Gl"
type textarea "x"
type textarea "Diagnose & call Gle"
type textarea "x"
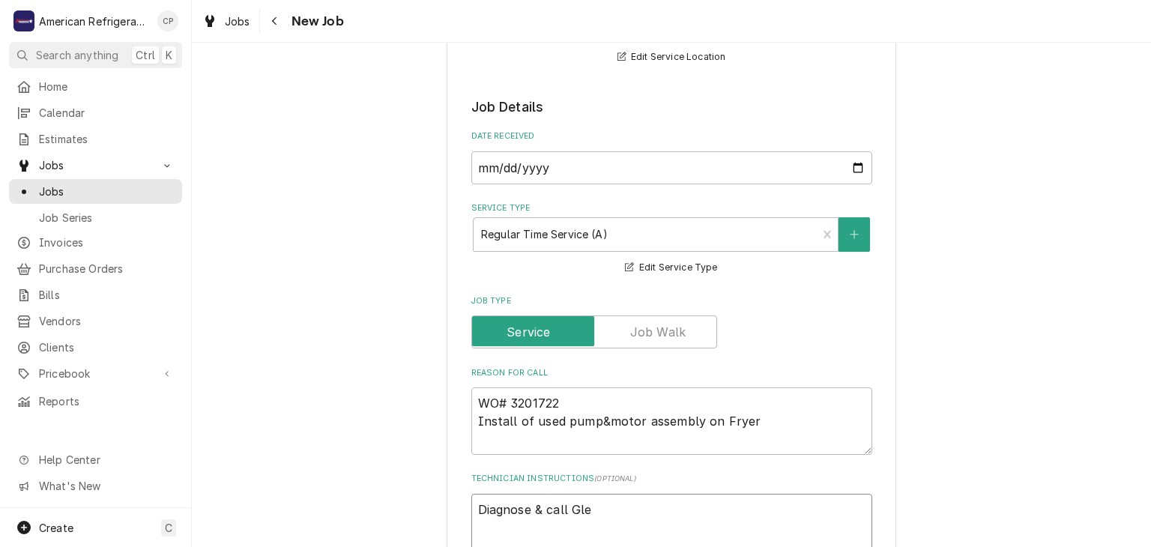
type textarea "Diagnose & call Glen"
type textarea "x"
type textarea "Diagnose & call Glenn"
type textarea "x"
type textarea "Diagnose & call Glenn"
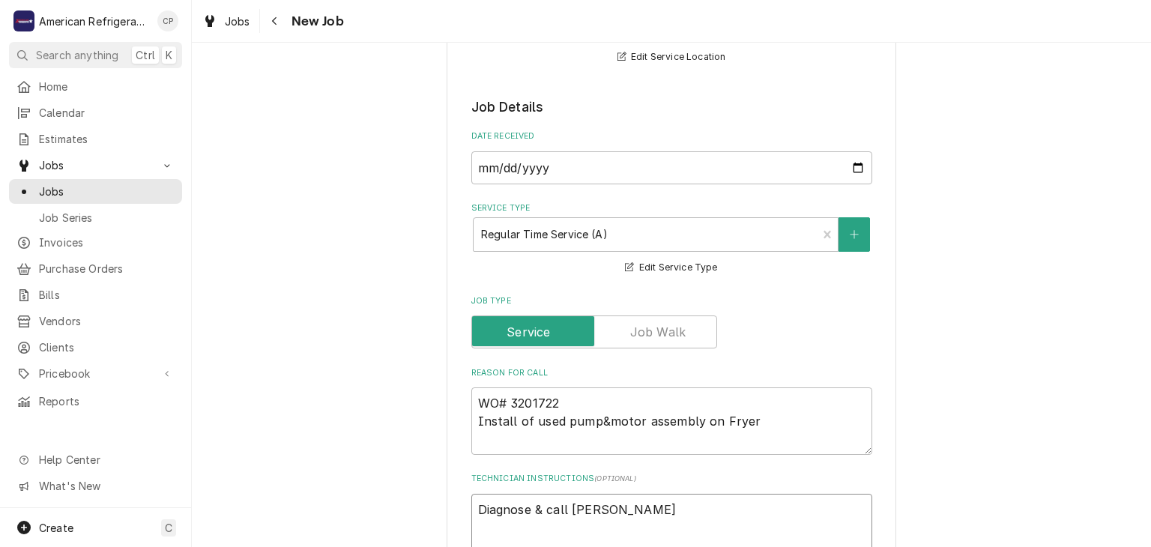
type textarea "x"
type textarea "Diagnose & call Glenn"
click at [694, 425] on textarea "WO# 3201722 Install of used pump&motor assembly on Fryer" at bounding box center [671, 420] width 401 height 67
type textarea "x"
type textarea "WO# 3201722 Install of used pump&motor assembly on Fryer"
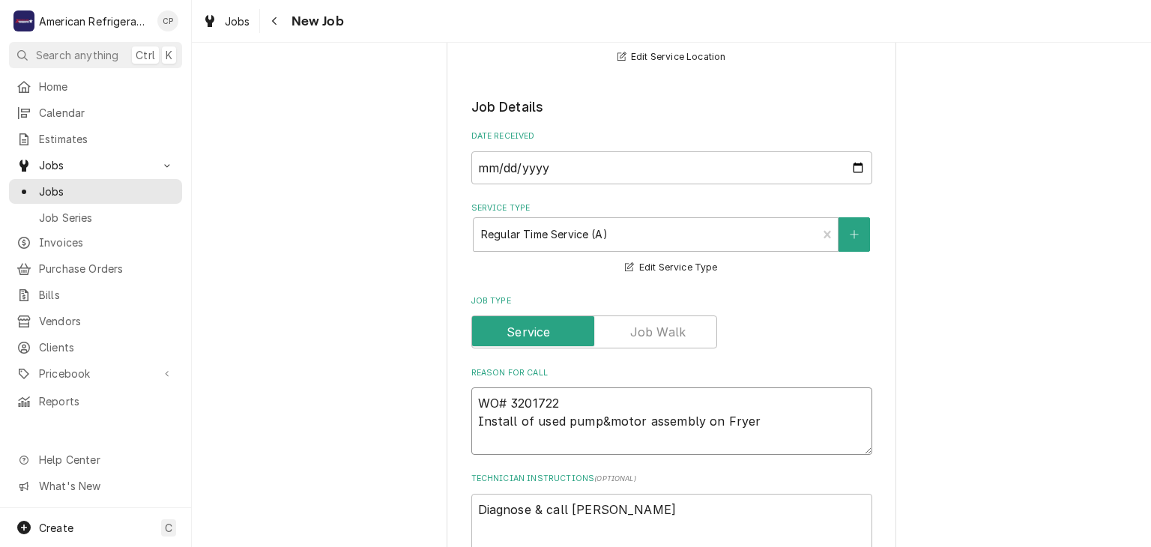
type textarea "x"
type textarea "WO# 3201722 Install of used pump&motor assembly on Fryer"
type textarea "x"
type textarea "WO# 3201722 Install of used pump&motor assembly f on Fryer"
type textarea "x"
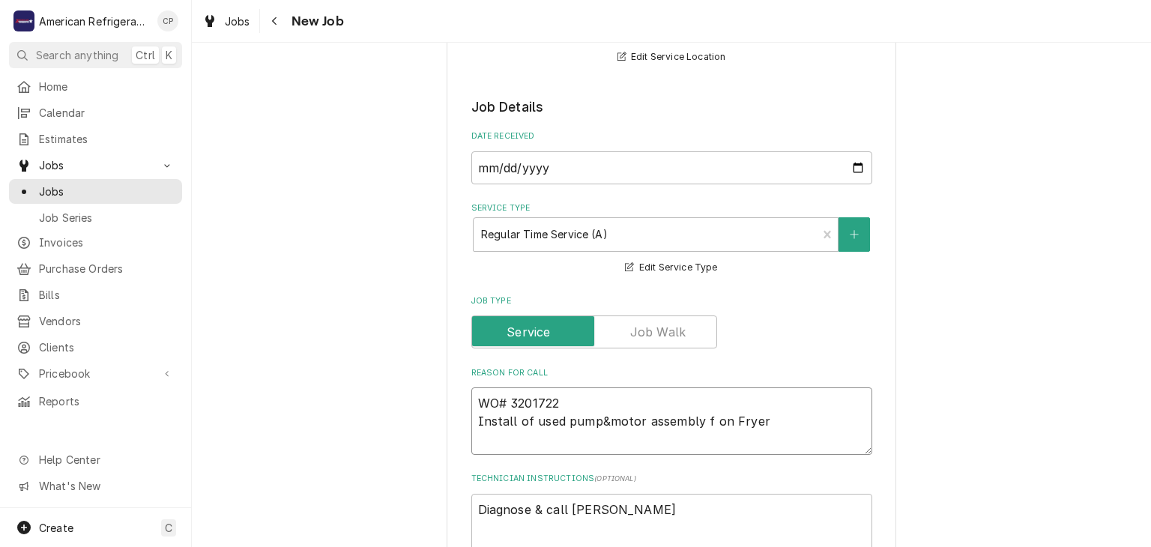
type textarea "WO# 3201722 Install of used pump&motor assembly fr on Fryer"
type textarea "x"
type textarea "WO# 3201722 Install of used pump&motor assembly from on Fryer"
type textarea "x"
type textarea "WO# 3201722 Install of used pump&motor assembly from V on Fryer"
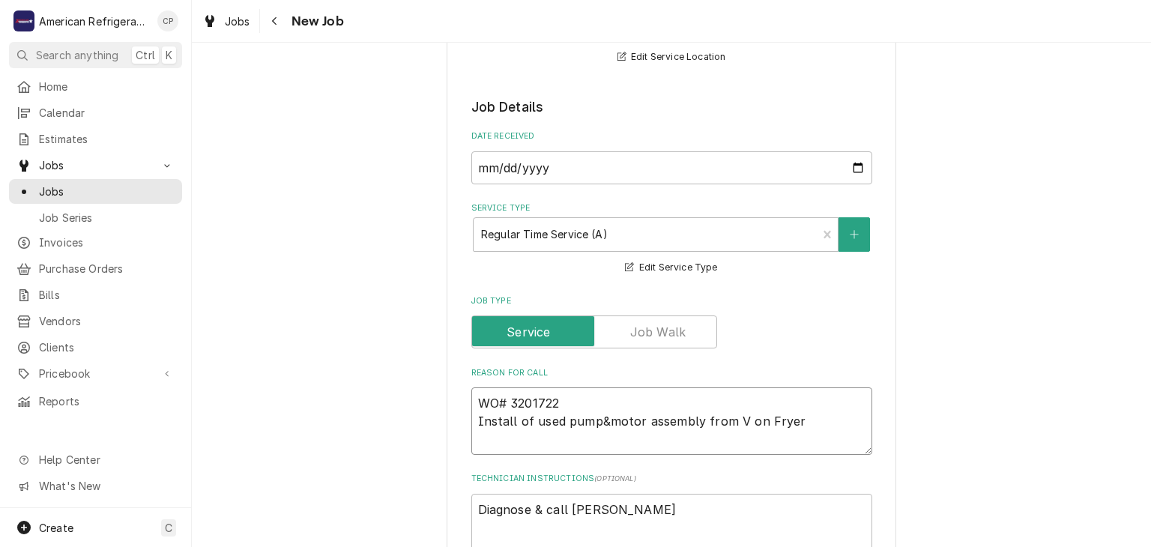
type textarea "x"
type textarea "WO# 3201722 Install of used pump&motor assembly from Ve on Fryer"
type textarea "x"
type textarea "WO# 3201722 Install of used pump&motor assembly from Veg on Fryer"
type textarea "x"
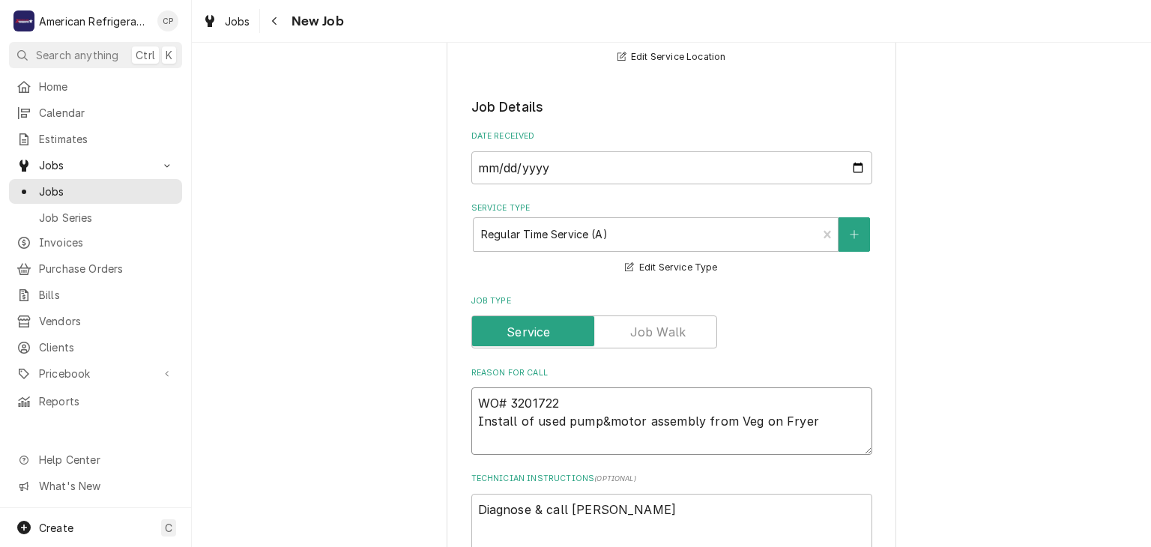
type textarea "WO# 3201722 Install of used pump&motor assembly from Vega on Fryer"
type textarea "x"
type textarea "WO# 3201722 Install of used pump&motor assembly from Vegas on Fryer"
type textarea "x"
type textarea "WO# 3201722 Install of used pump&motor assembly from Vegas on Fryer"
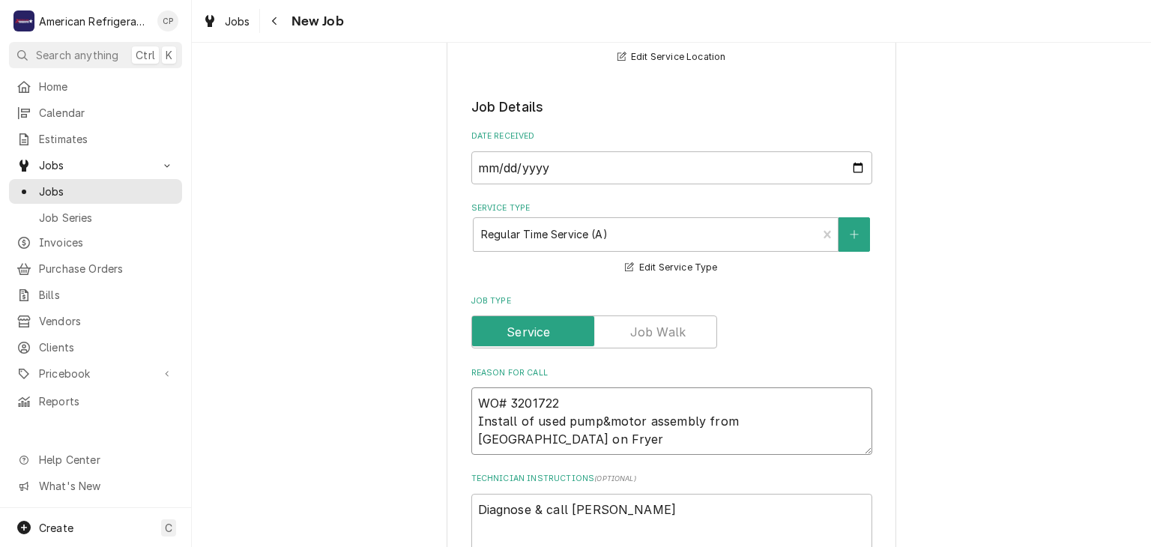
type textarea "x"
type textarea "WO# 3201722 Install of used pump&motor assembly from Vegas o Fryer"
type textarea "x"
type textarea "WO# 3201722 Install of used pump&motor assembly from Vegas Fryer"
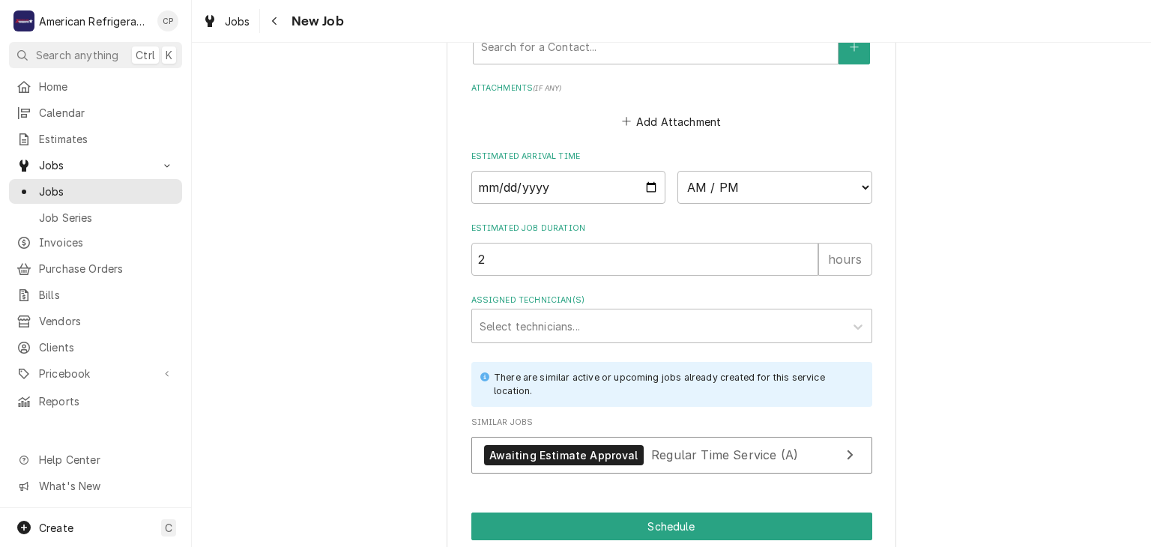
scroll to position [1088, 0]
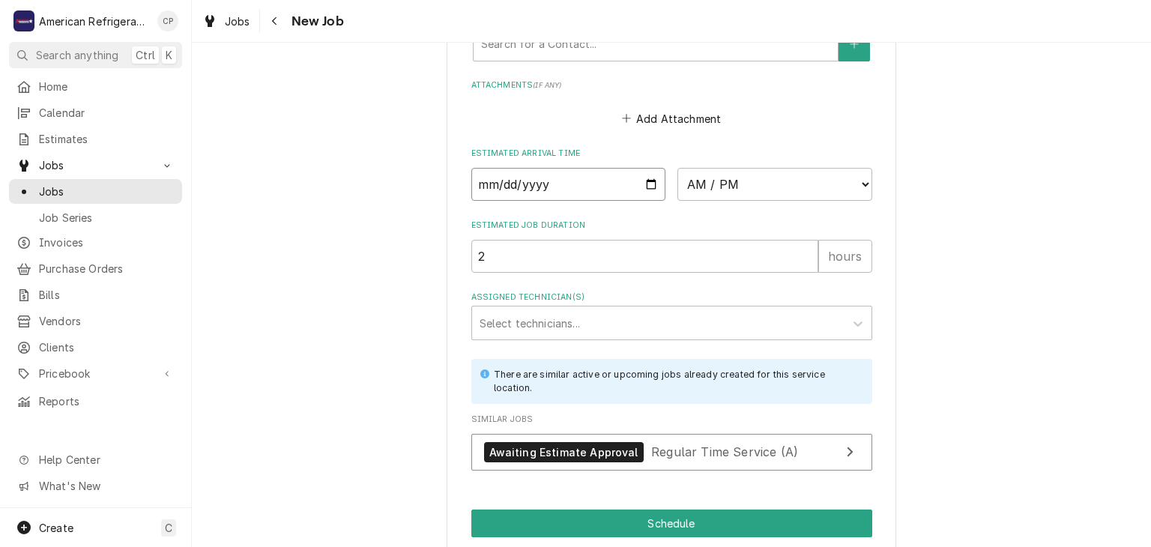
click at [651, 184] on input "Date" at bounding box center [568, 184] width 195 height 33
click at [742, 190] on select "AM / PM 6:00 AM 6:15 AM 6:30 AM 6:45 AM 7:00 AM 7:15 AM 7:30 AM 7:45 AM 8:00 AM…" at bounding box center [774, 184] width 195 height 33
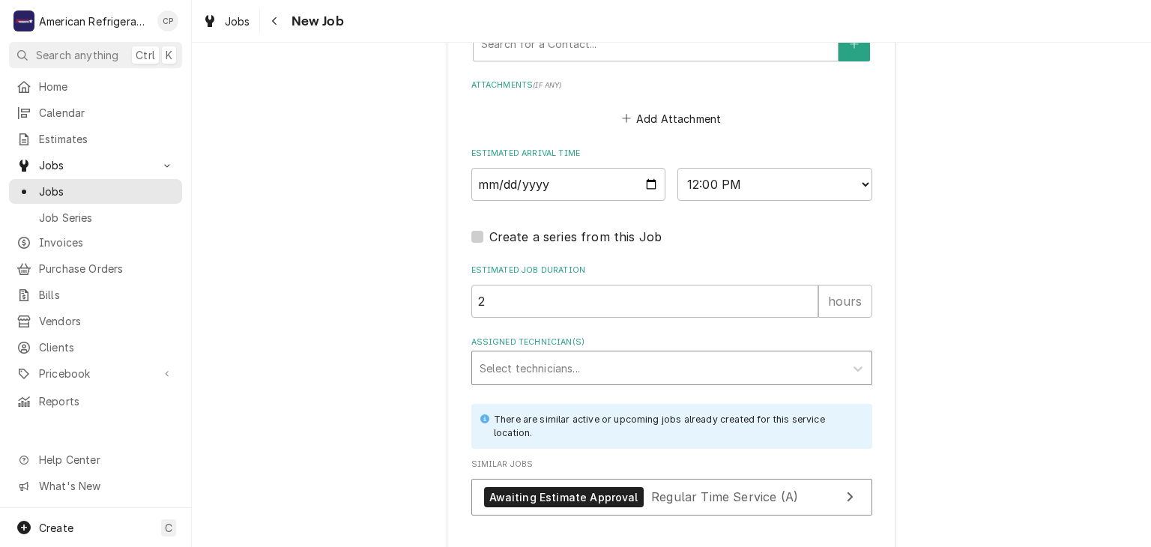
click at [610, 363] on div "Assigned Technician(s)" at bounding box center [658, 367] width 357 height 27
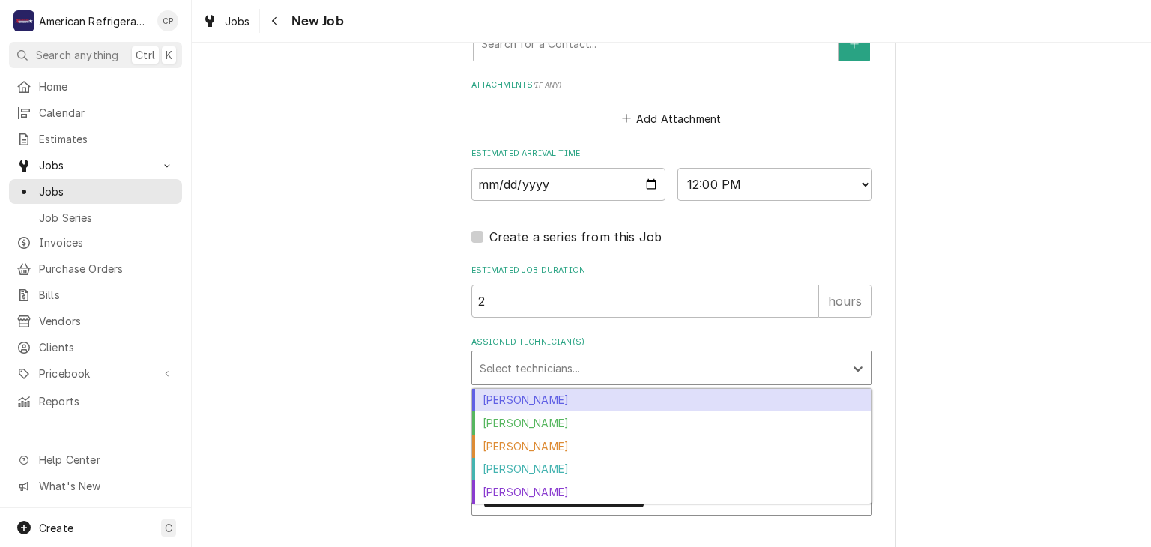
click at [575, 389] on div "Alvaro Cuenca" at bounding box center [671, 400] width 399 height 23
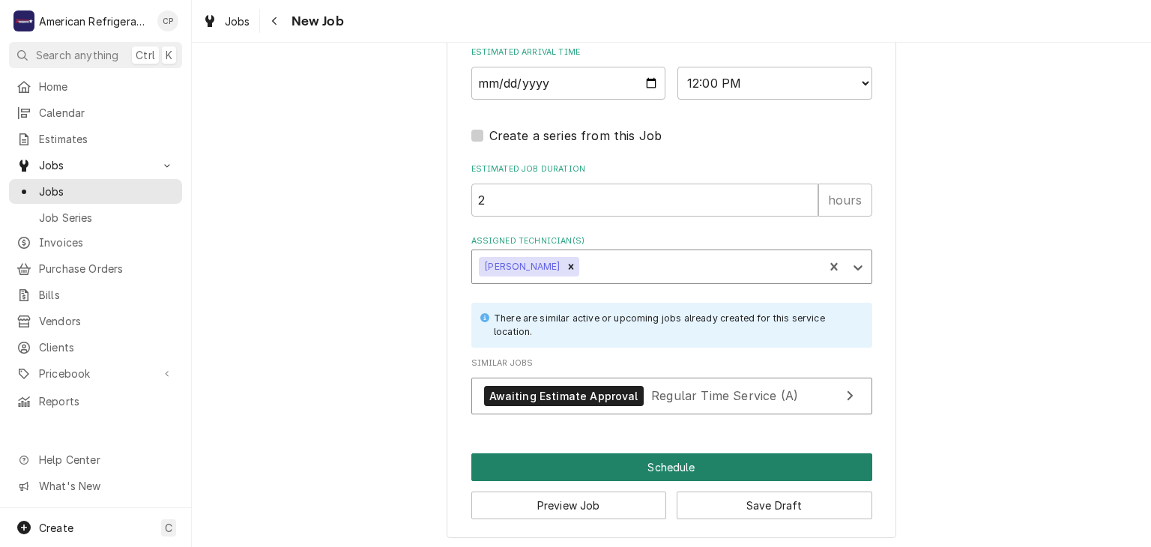
click at [587, 462] on button "Schedule" at bounding box center [671, 467] width 401 height 28
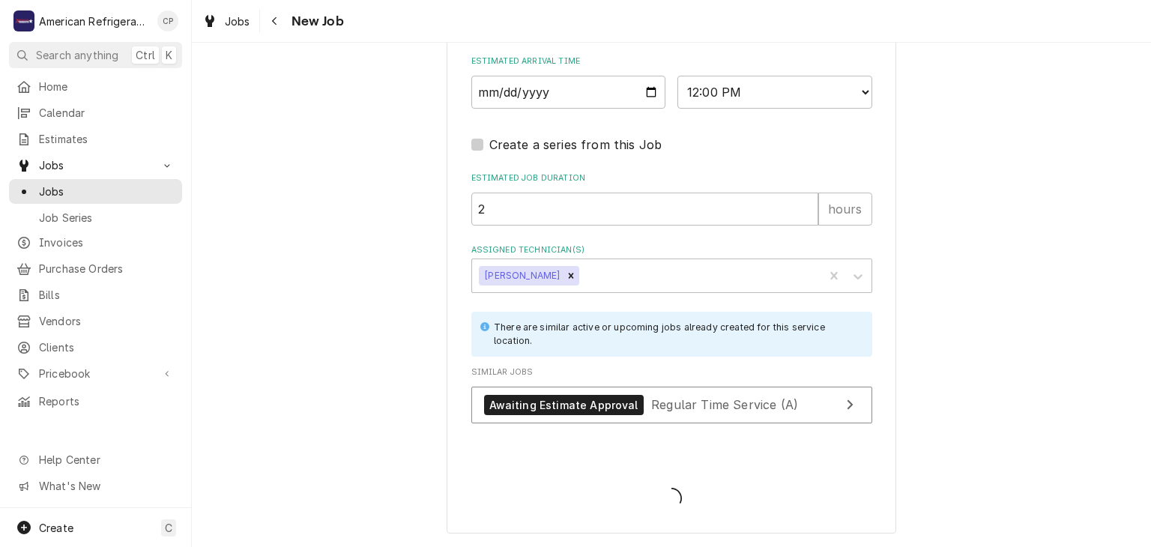
scroll to position [1176, 0]
